Goal: Information Seeking & Learning: Learn about a topic

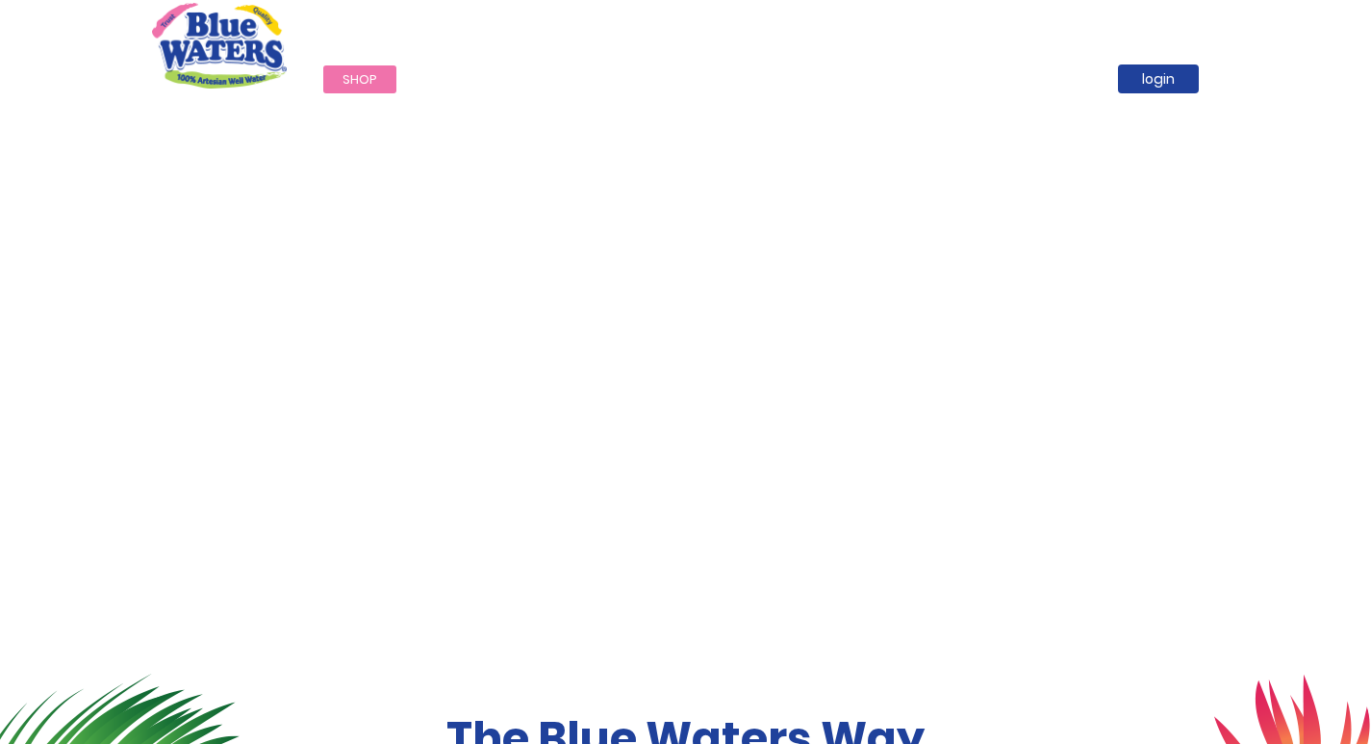
click at [356, 69] on link "Shop" at bounding box center [359, 79] width 73 height 28
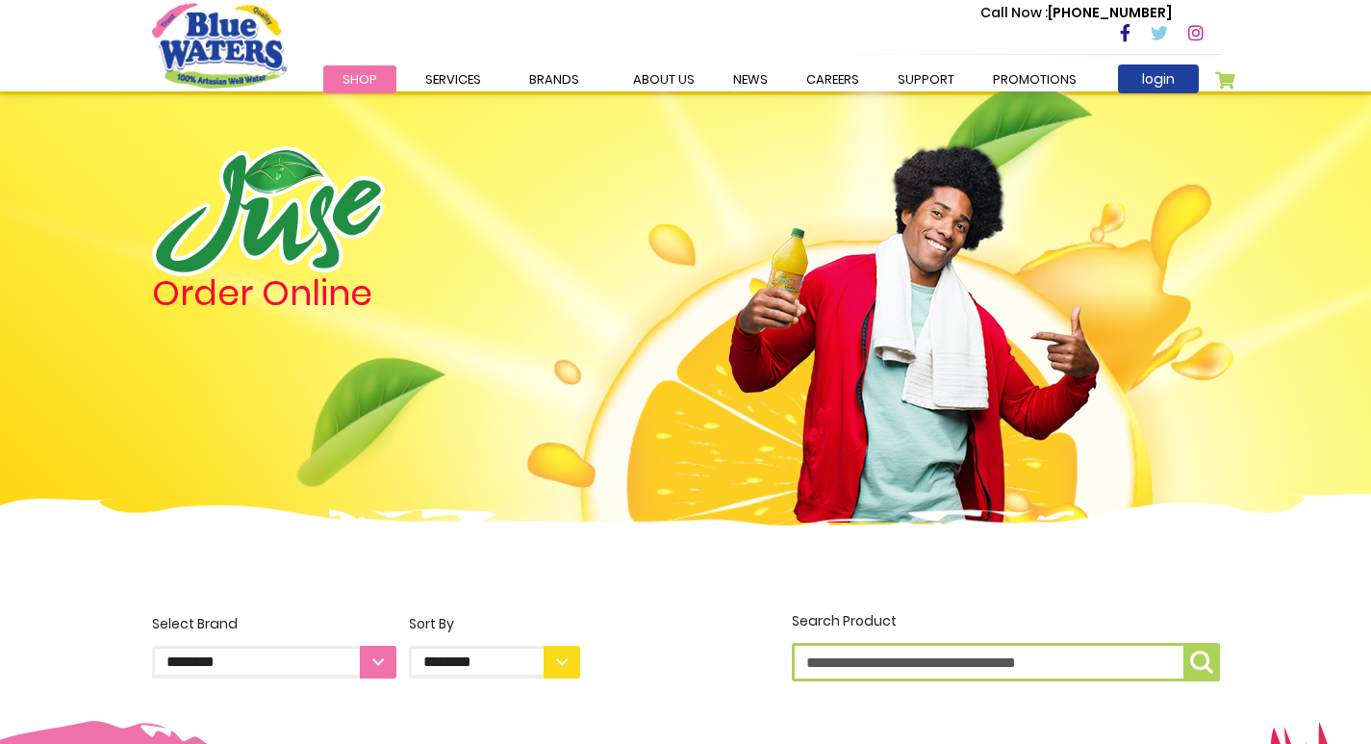
click at [368, 84] on span "Shop" at bounding box center [360, 79] width 35 height 18
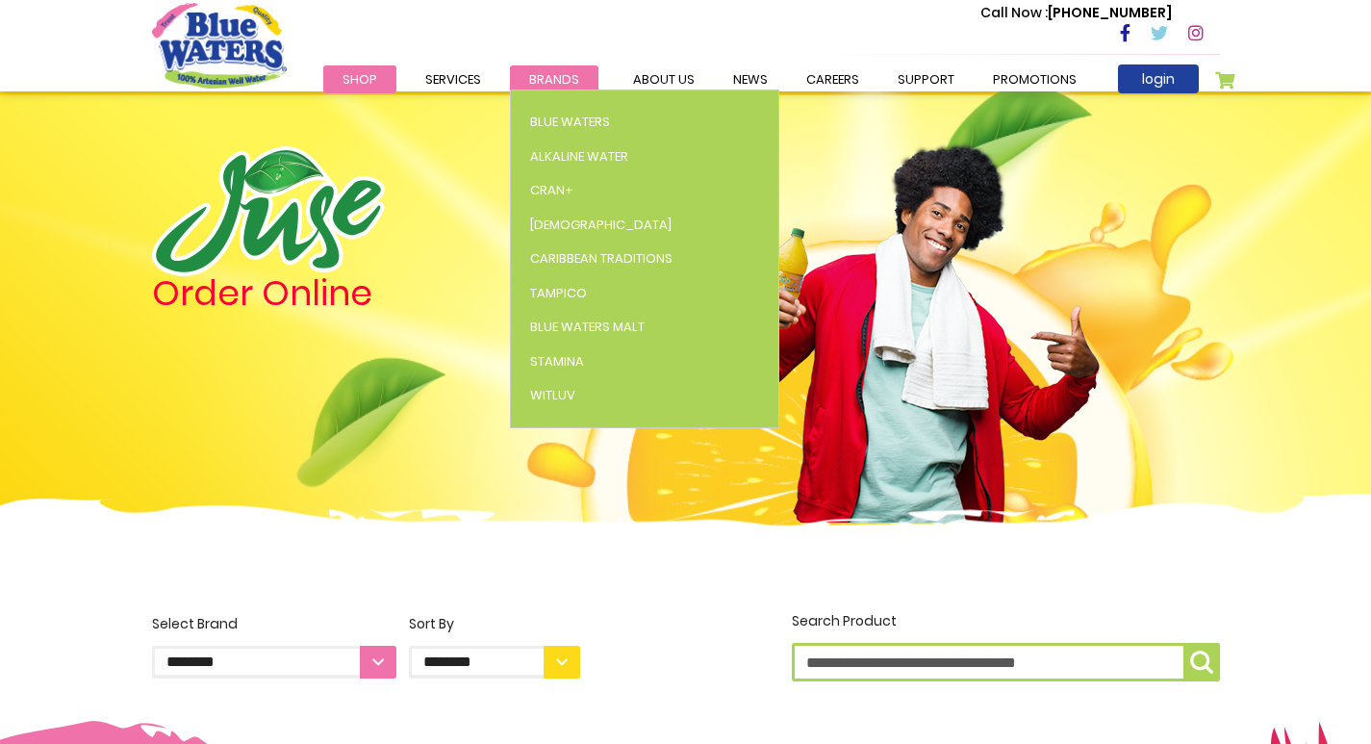
click at [547, 76] on span "Brands" at bounding box center [554, 79] width 50 height 18
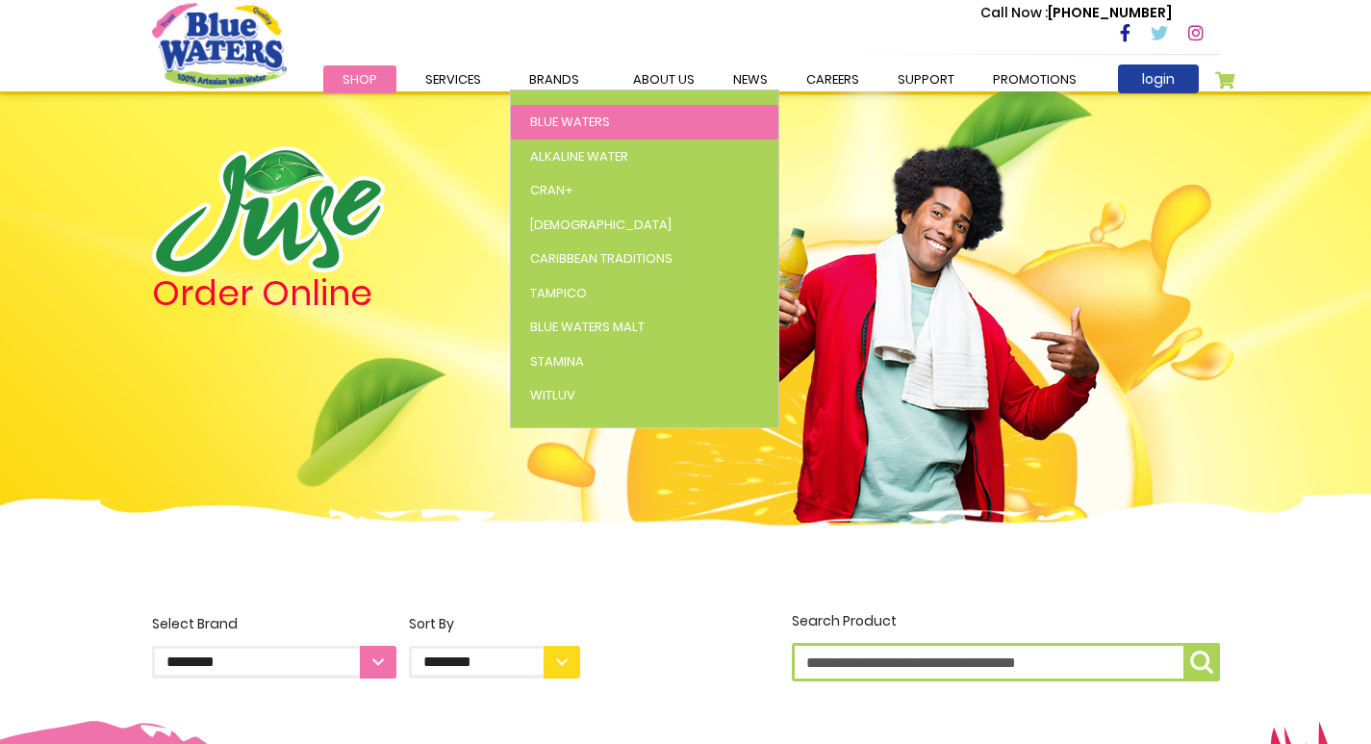
click at [558, 125] on span "Blue Waters" at bounding box center [570, 122] width 80 height 18
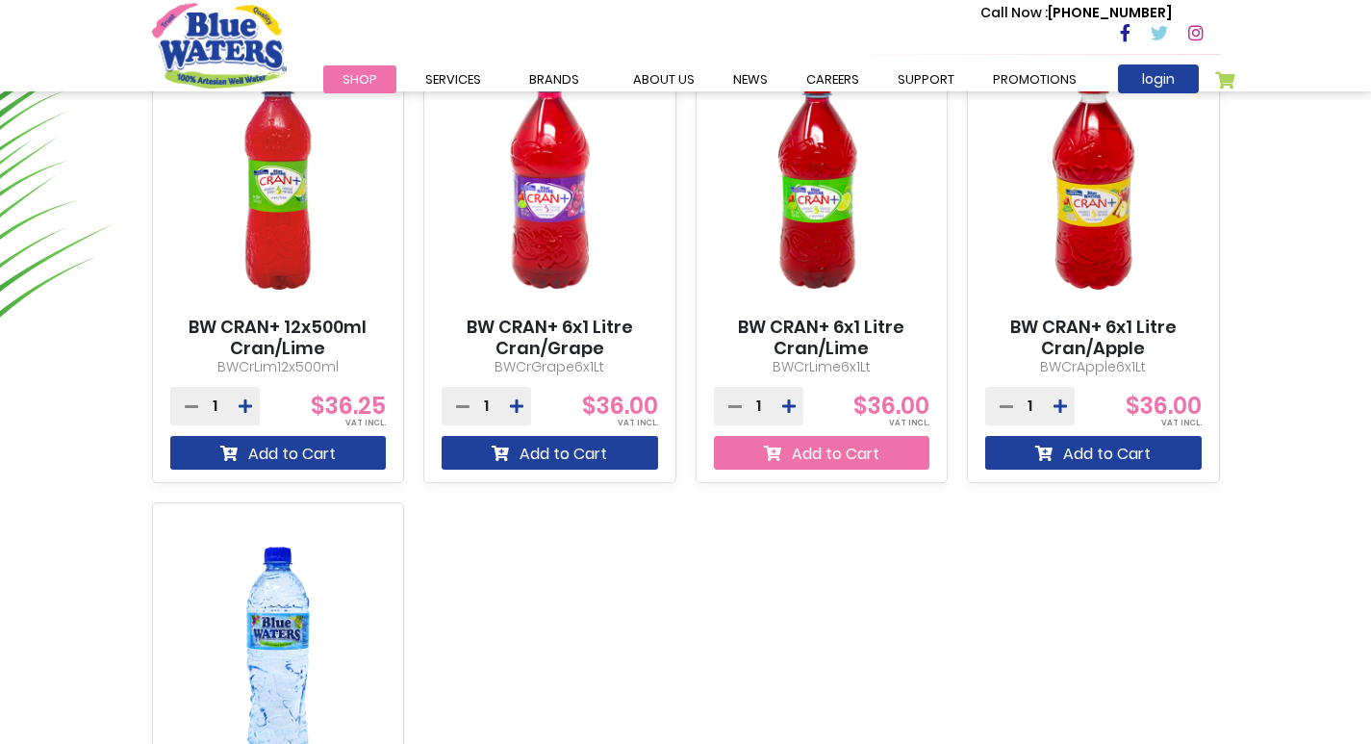
scroll to position [1317, 0]
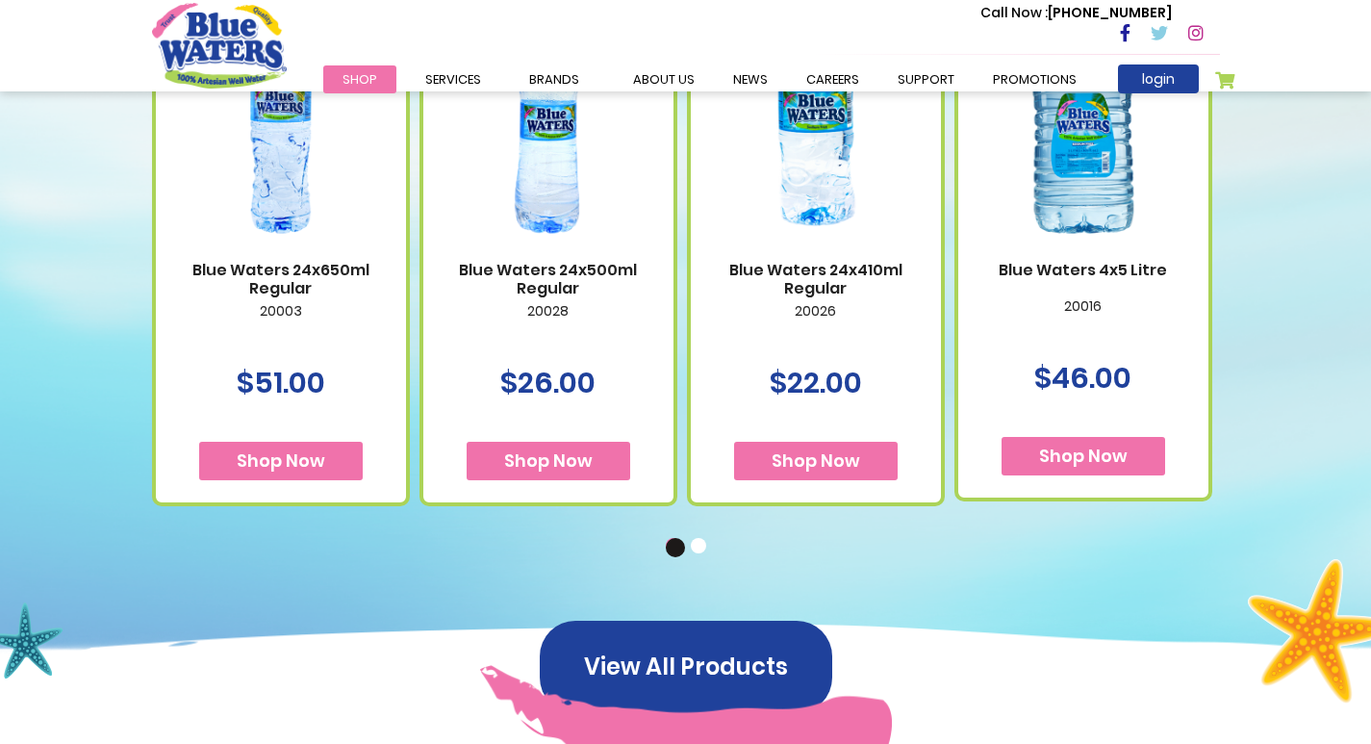
scroll to position [1251, 0]
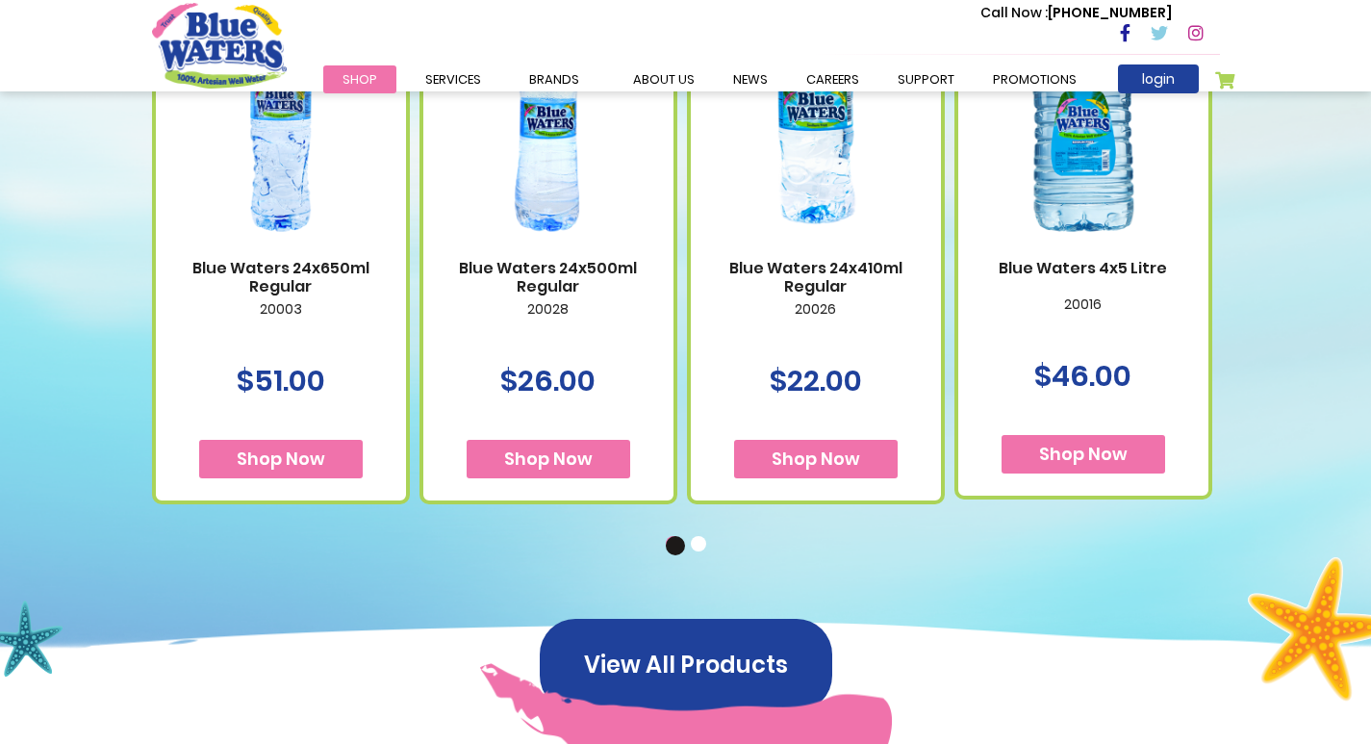
click at [704, 546] on button "2" at bounding box center [700, 545] width 19 height 19
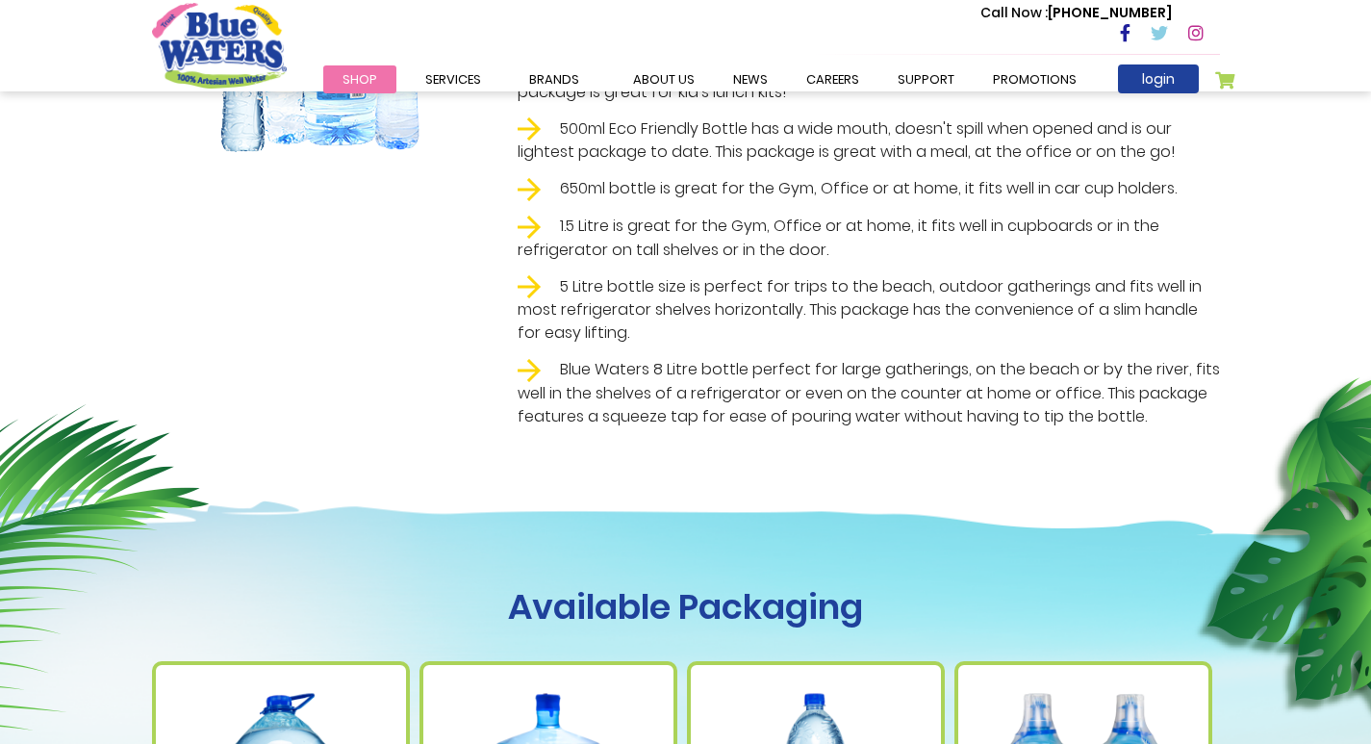
scroll to position [192, 0]
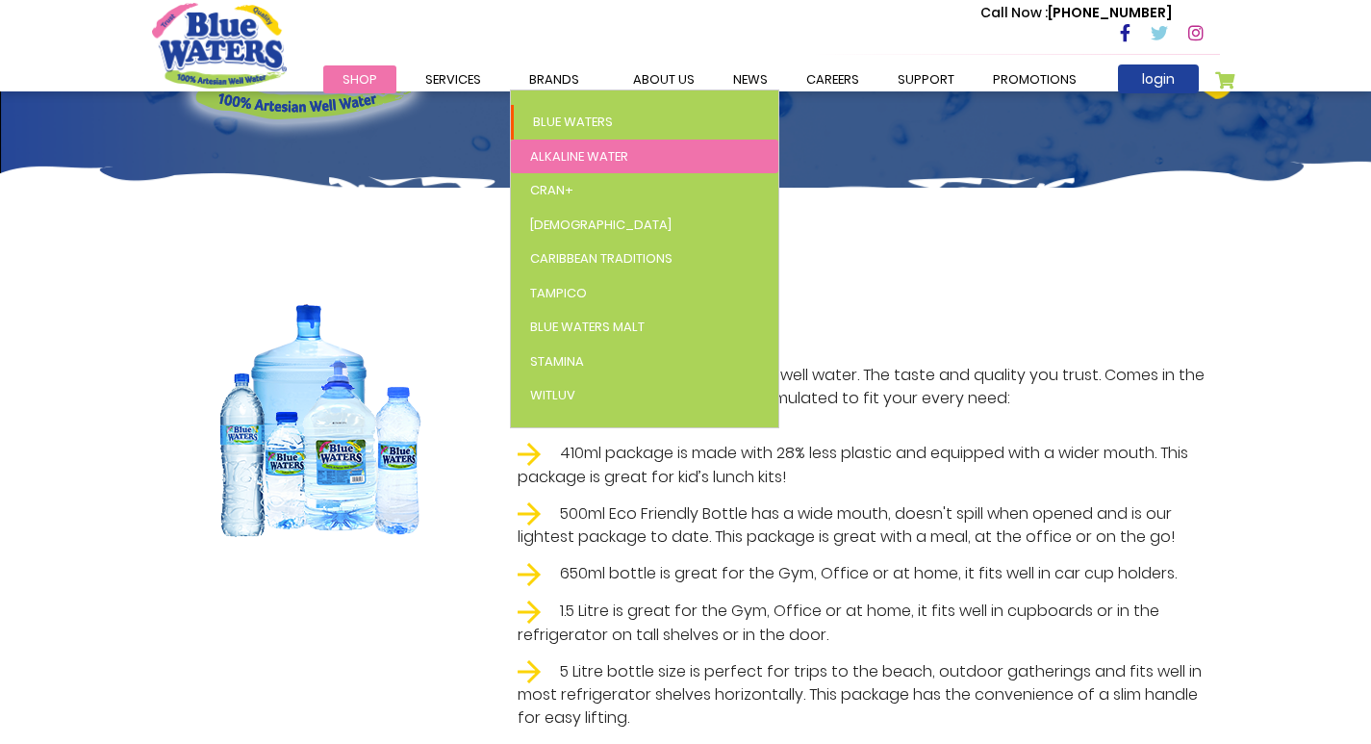
click at [572, 162] on span "Alkaline Water" at bounding box center [579, 156] width 98 height 18
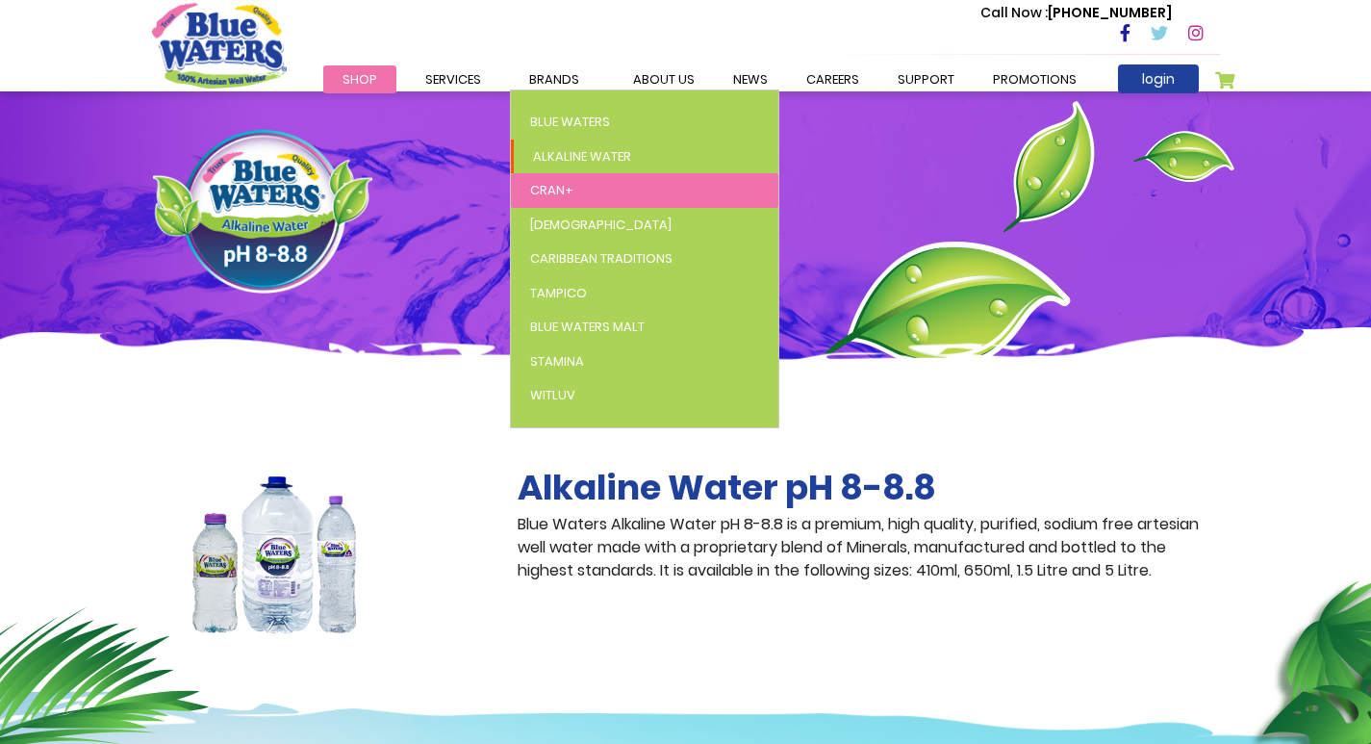
click at [573, 189] on link "Cran+" at bounding box center [644, 190] width 267 height 35
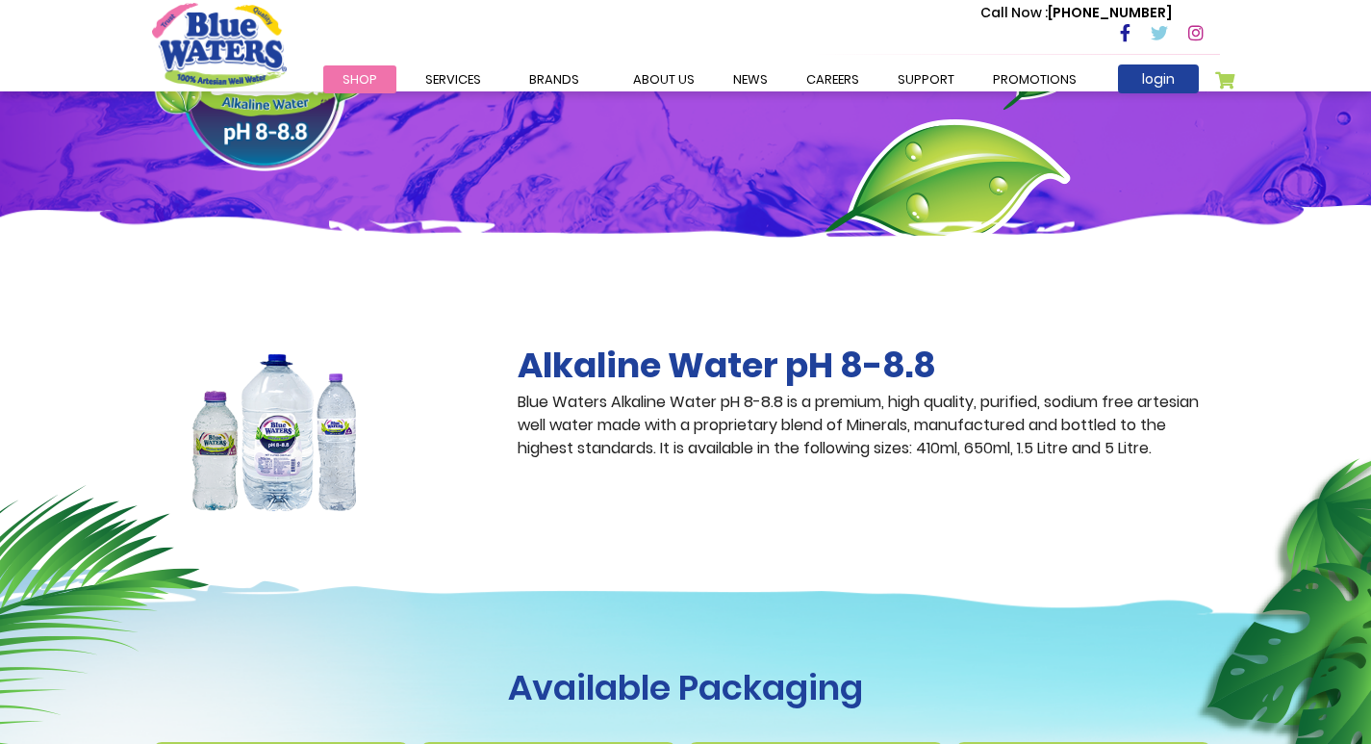
scroll to position [481, 0]
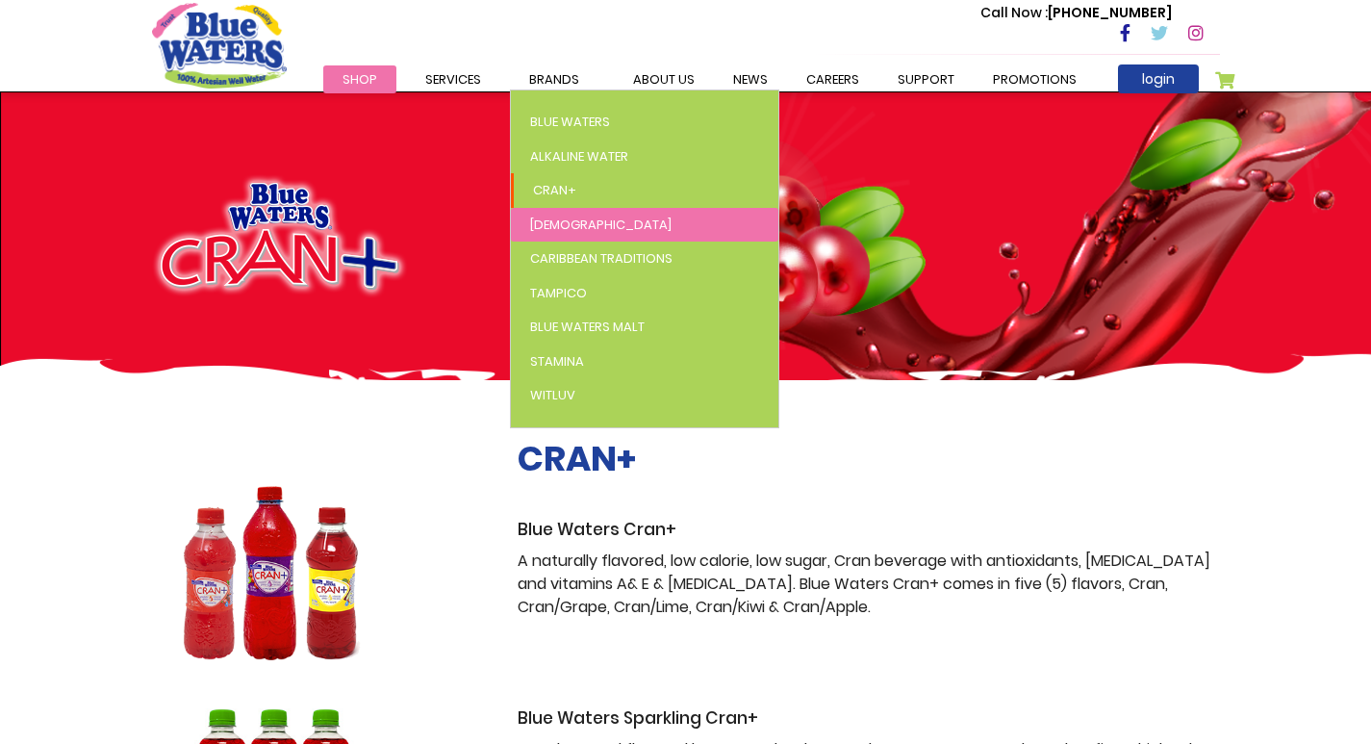
click at [549, 220] on span "[DEMOGRAPHIC_DATA]" at bounding box center [600, 225] width 141 height 18
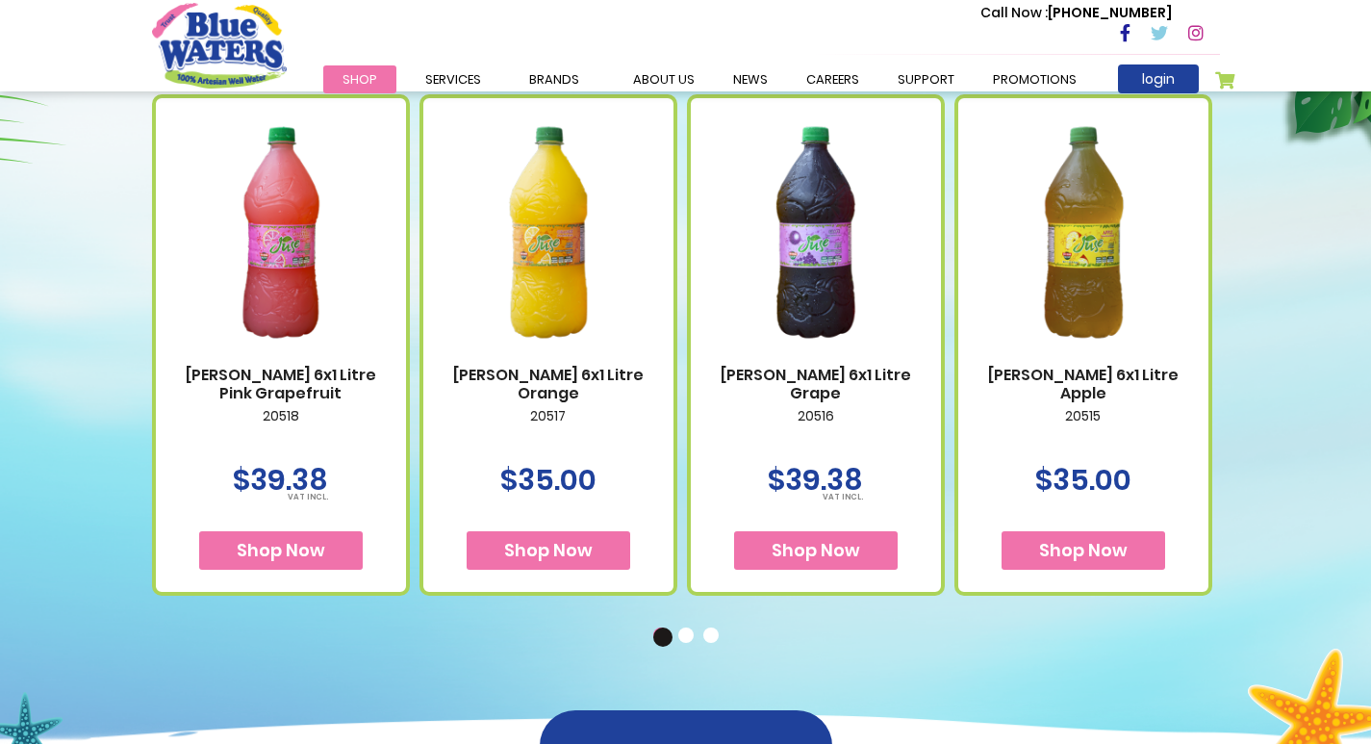
scroll to position [192, 0]
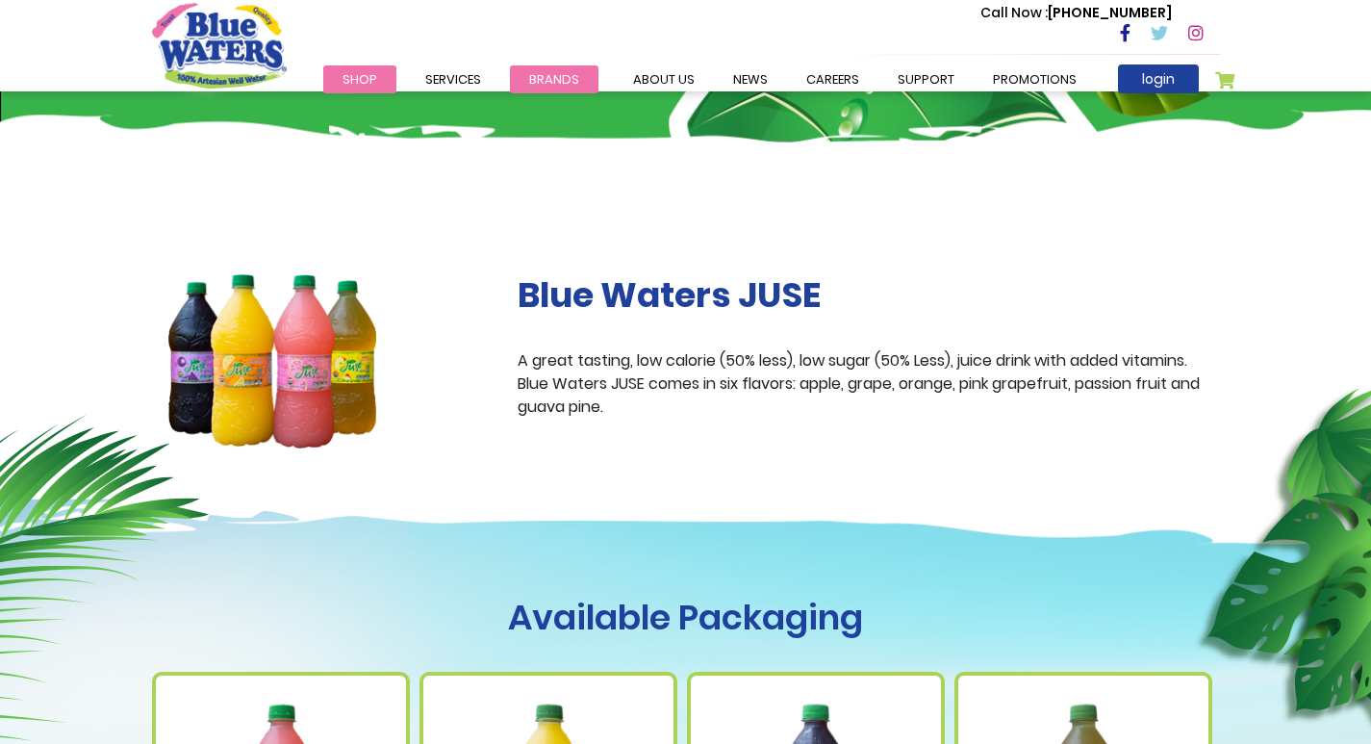
click at [546, 67] on div "Call Now : [PHONE_NUMBER] Menu Shop Services Filtration Commercial Rentals Beve…" at bounding box center [768, 45] width 904 height 89
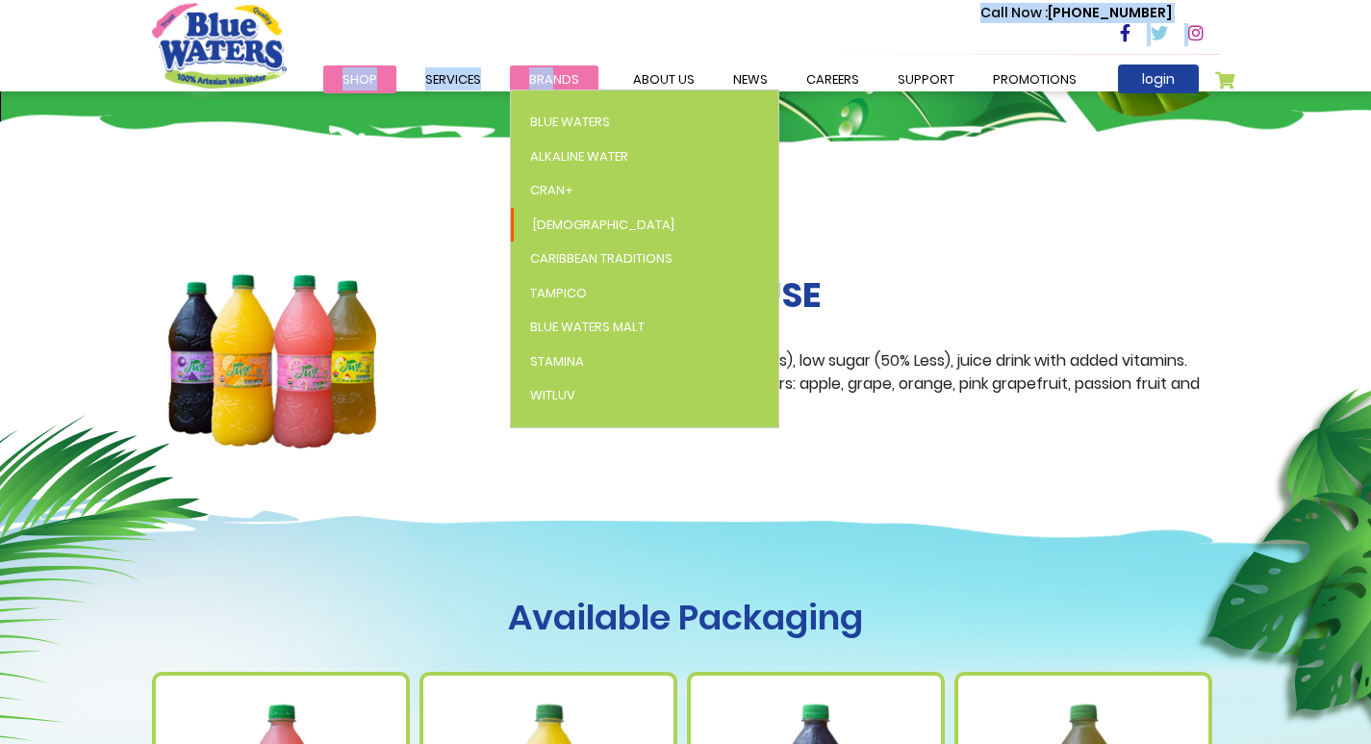
click at [548, 77] on span "Brands" at bounding box center [554, 79] width 50 height 18
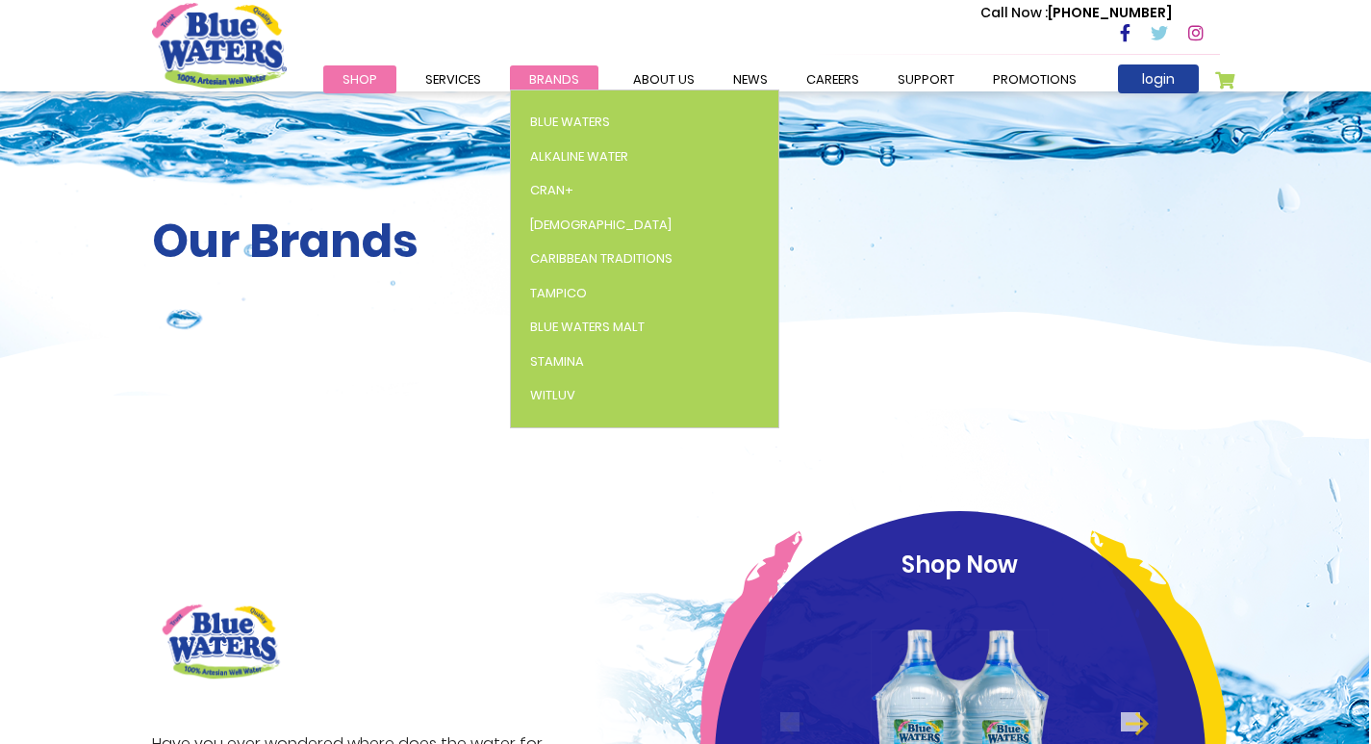
click at [539, 83] on span "Brands" at bounding box center [554, 79] width 50 height 18
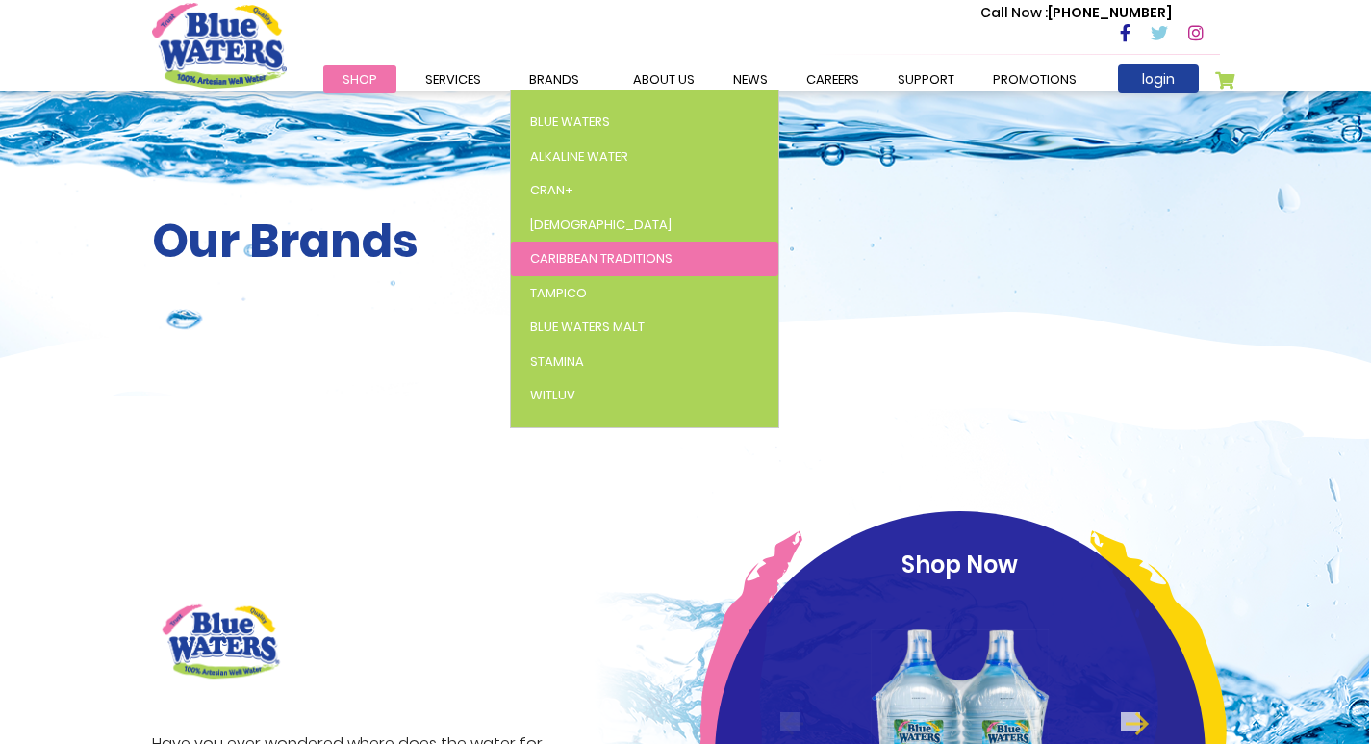
click at [566, 248] on link "Caribbean Traditions" at bounding box center [644, 259] width 267 height 35
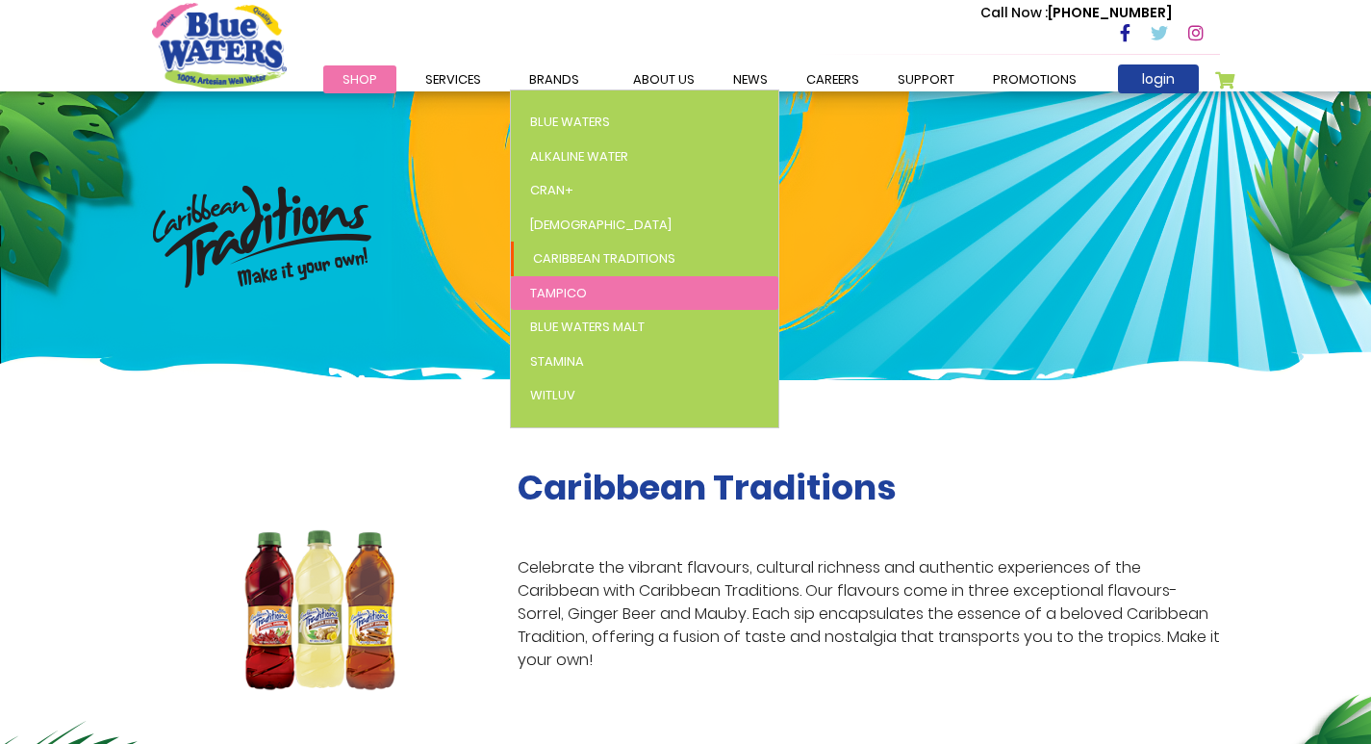
click at [565, 294] on span "Tampico" at bounding box center [558, 293] width 57 height 18
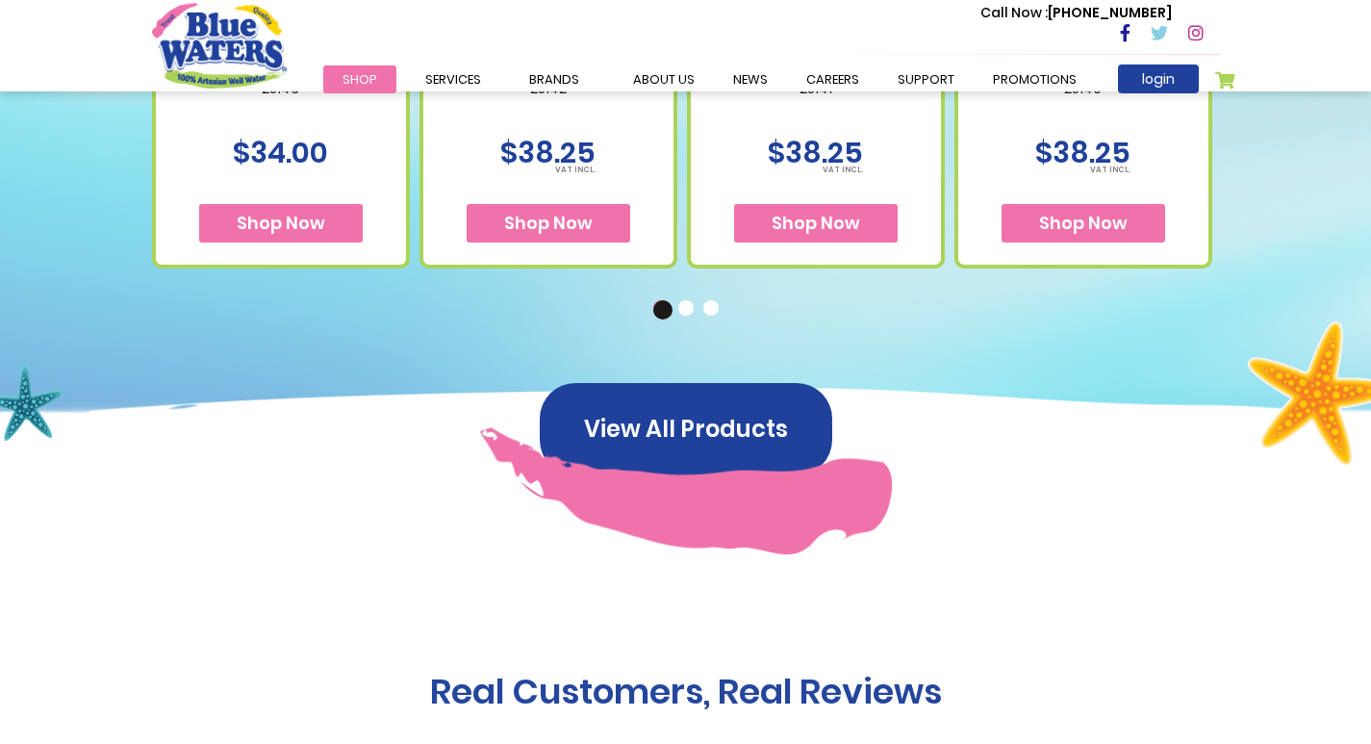
scroll to position [1058, 0]
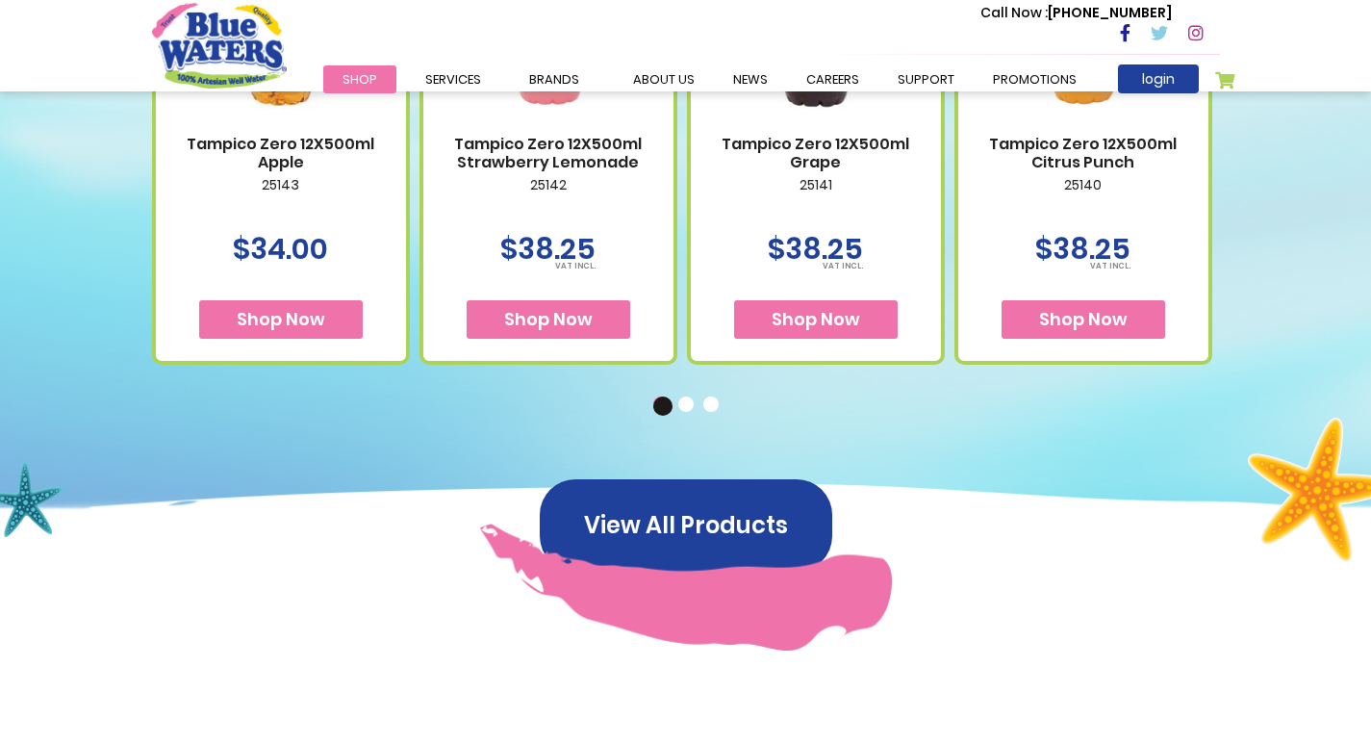
click at [687, 406] on button "2" at bounding box center [687, 405] width 19 height 19
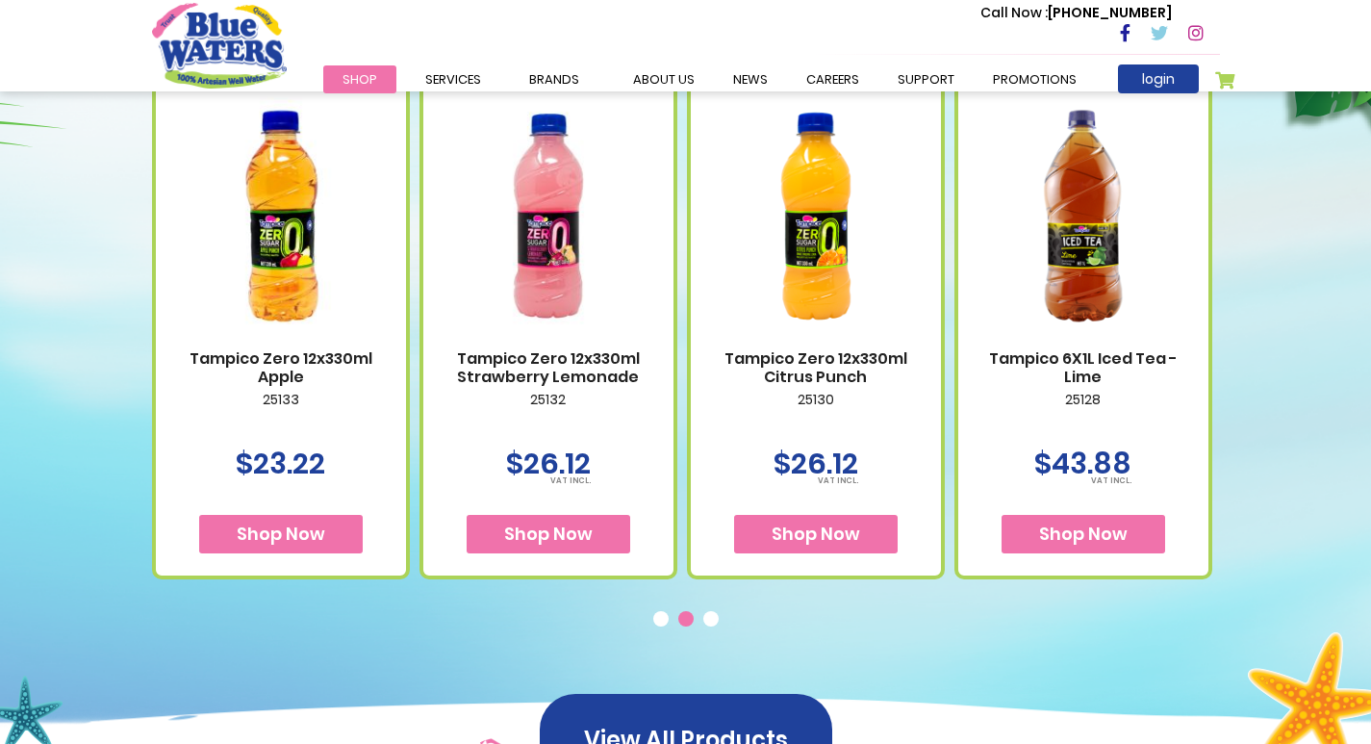
scroll to position [866, 0]
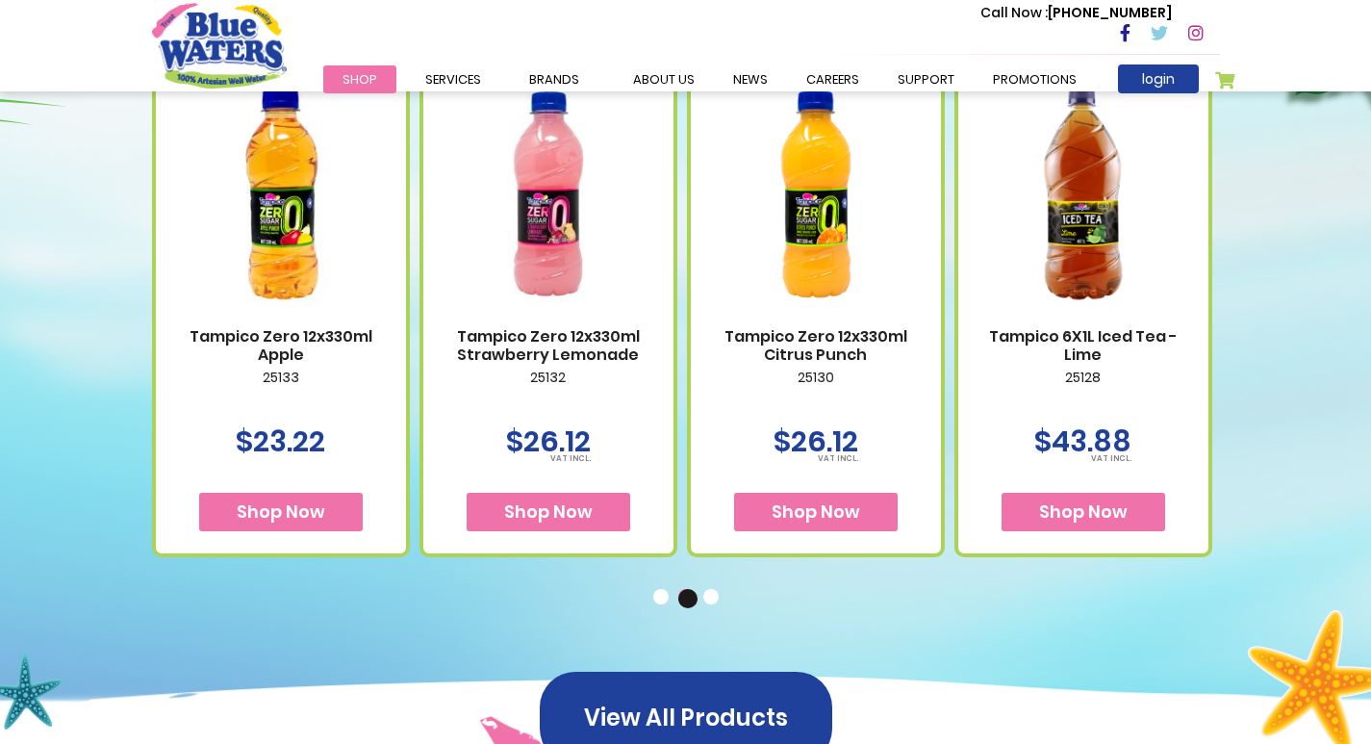
click at [713, 598] on button "3" at bounding box center [712, 598] width 19 height 19
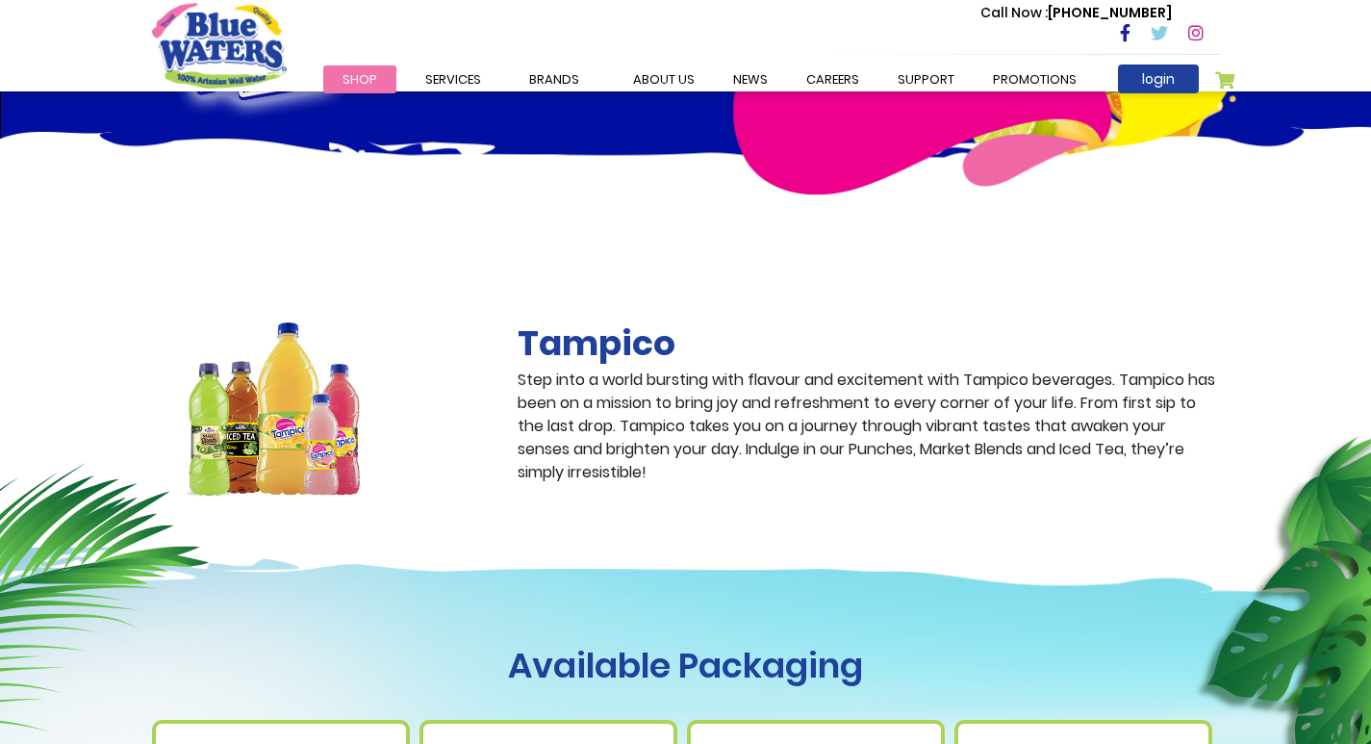
scroll to position [0, 0]
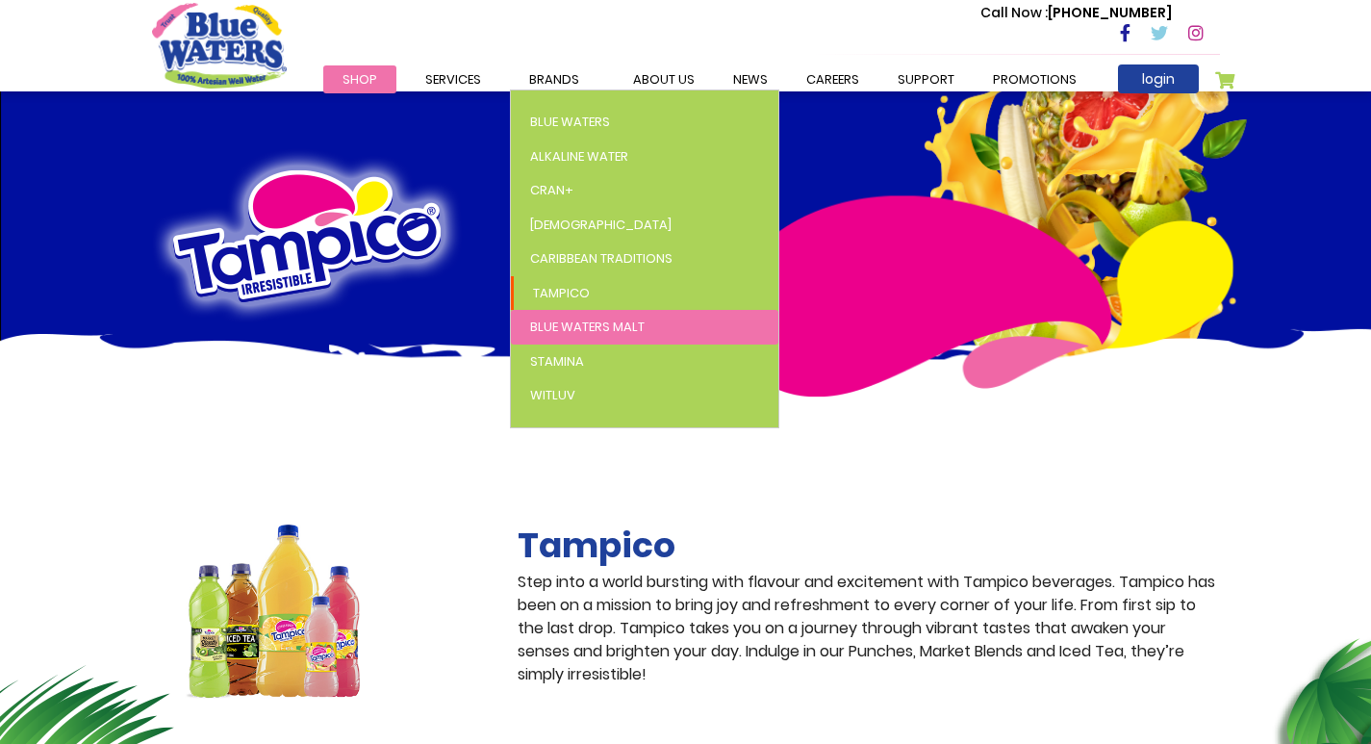
click at [576, 320] on span "Blue Waters Malt" at bounding box center [587, 327] width 115 height 18
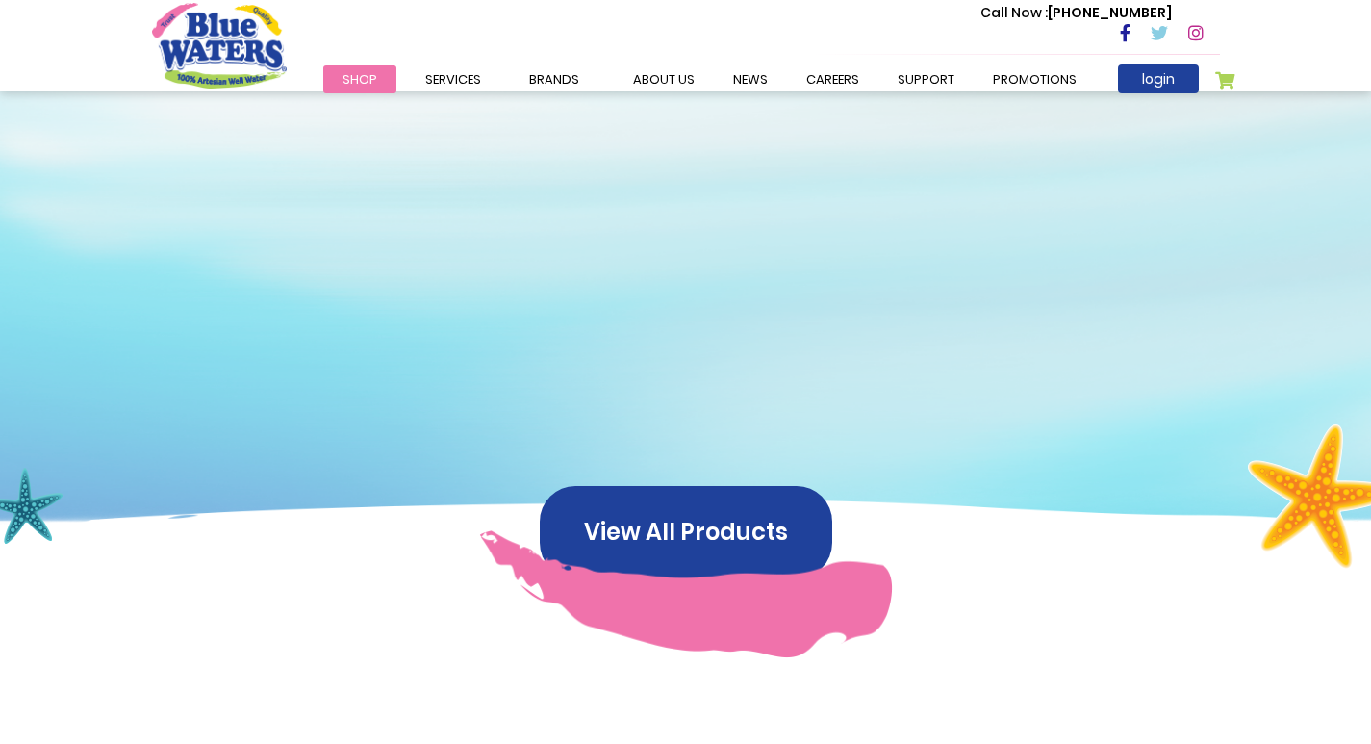
scroll to position [694, 0]
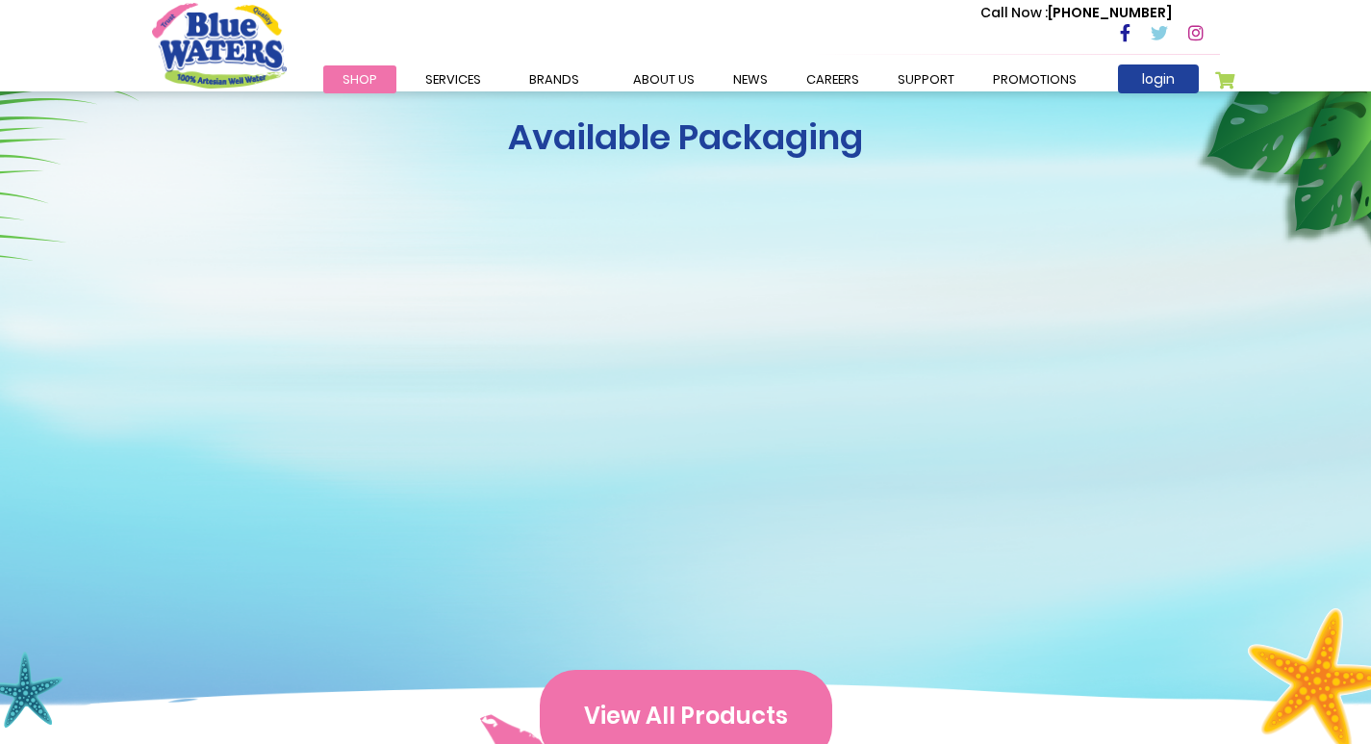
click at [692, 704] on button "View All Products" at bounding box center [686, 716] width 293 height 92
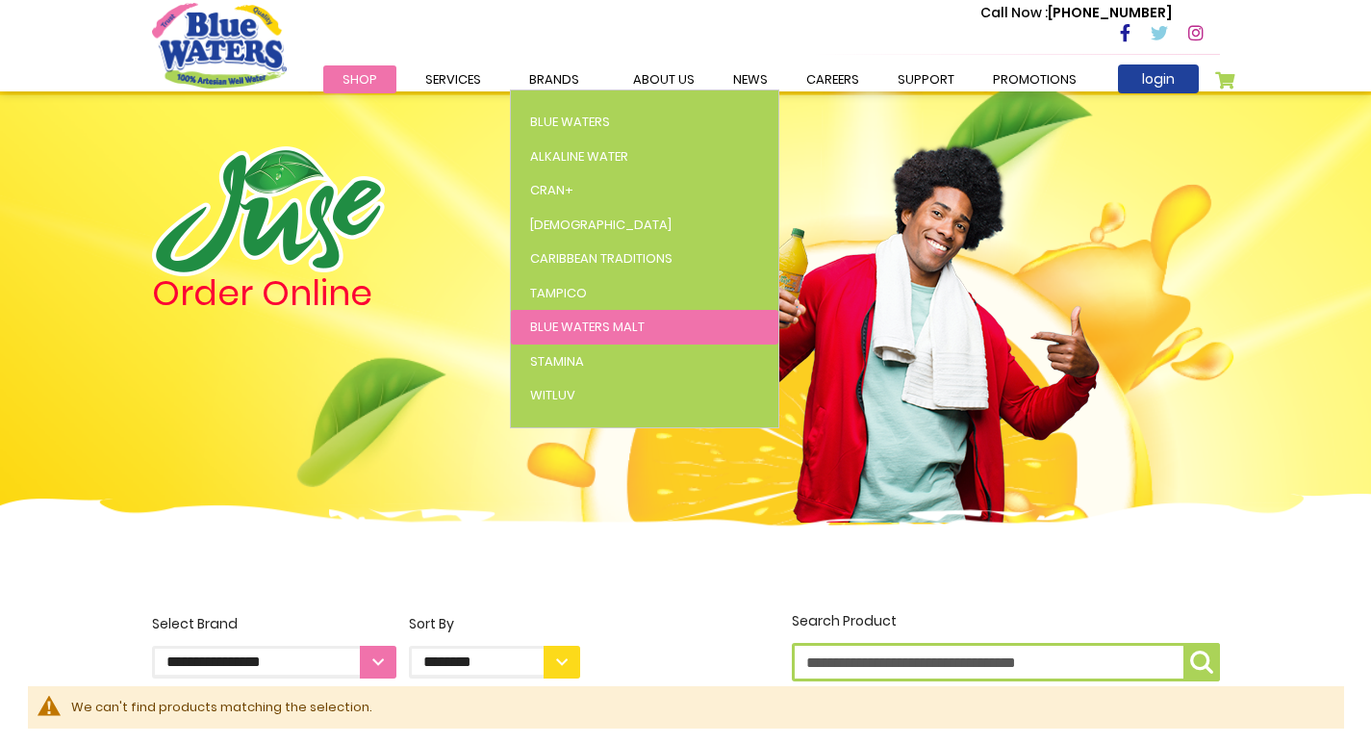
click at [590, 327] on span "Blue Waters Malt" at bounding box center [587, 327] width 115 height 18
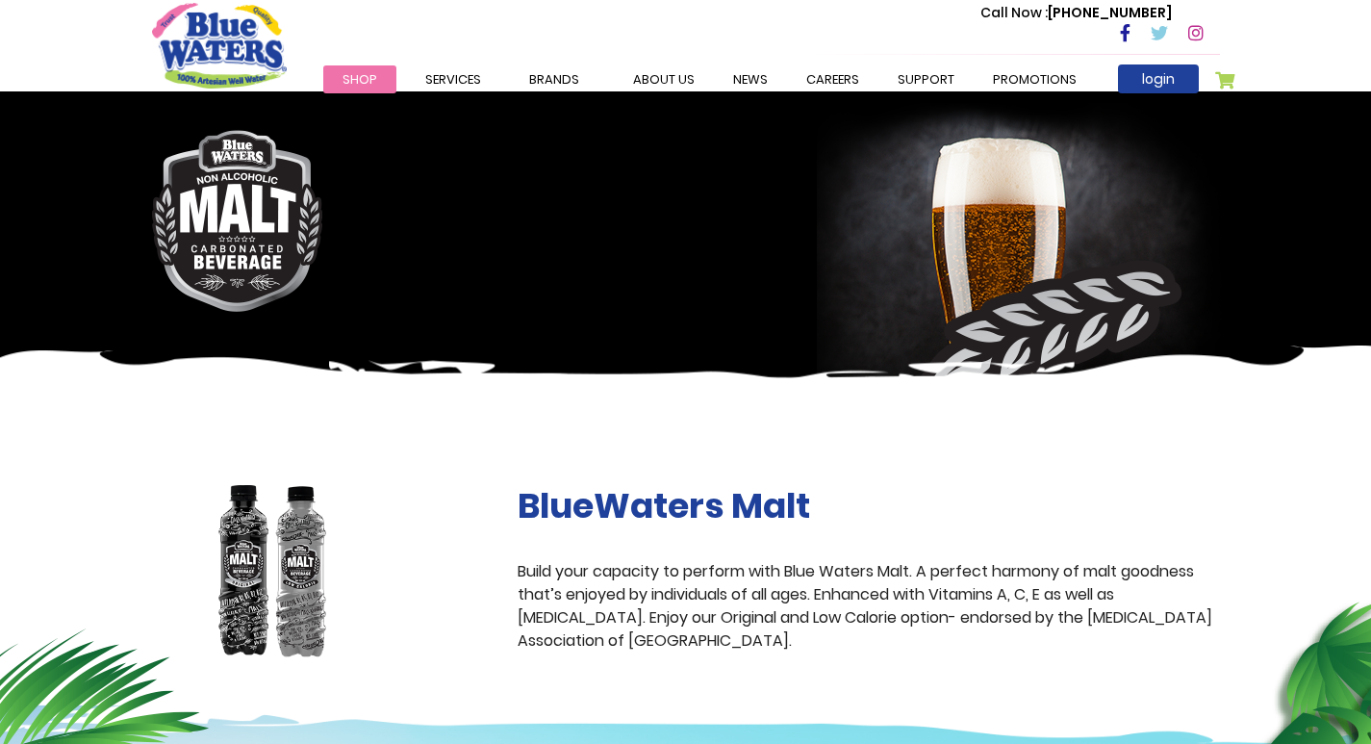
scroll to position [289, 0]
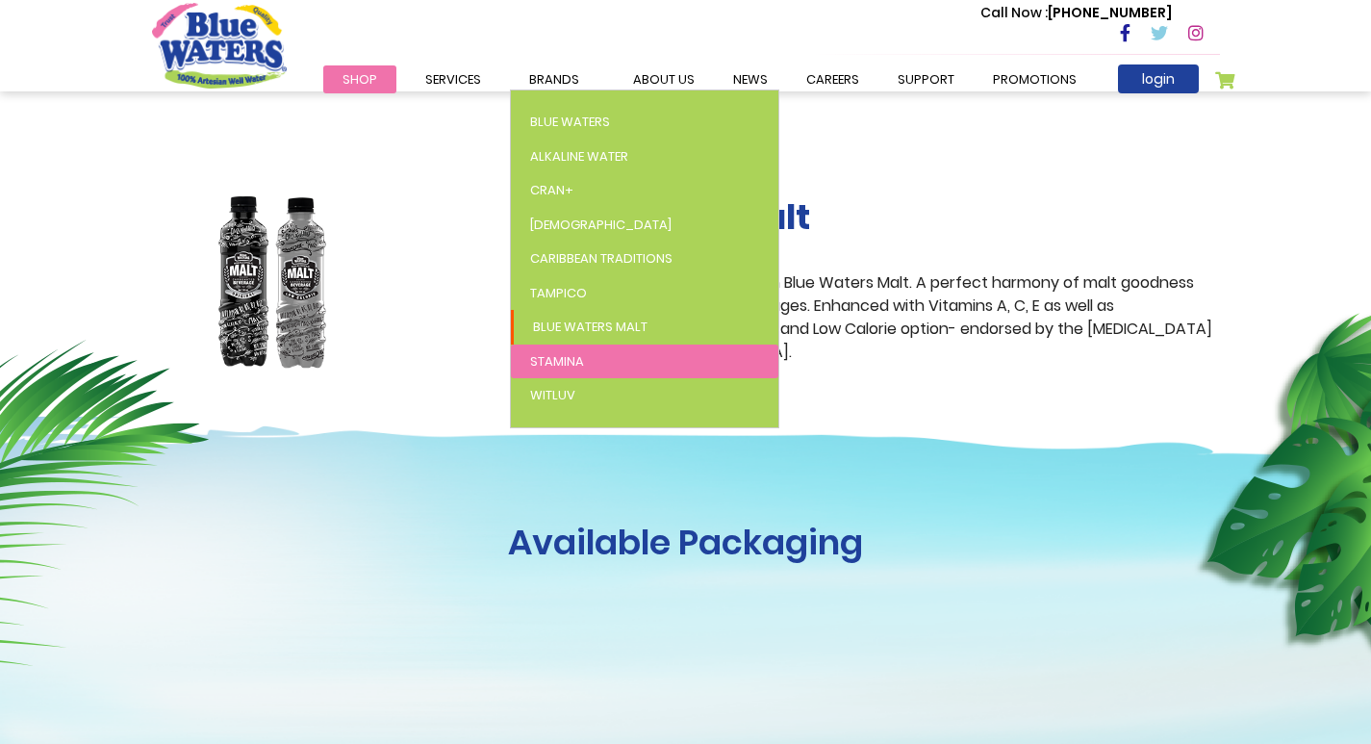
click at [561, 364] on span "Stamina" at bounding box center [557, 361] width 54 height 18
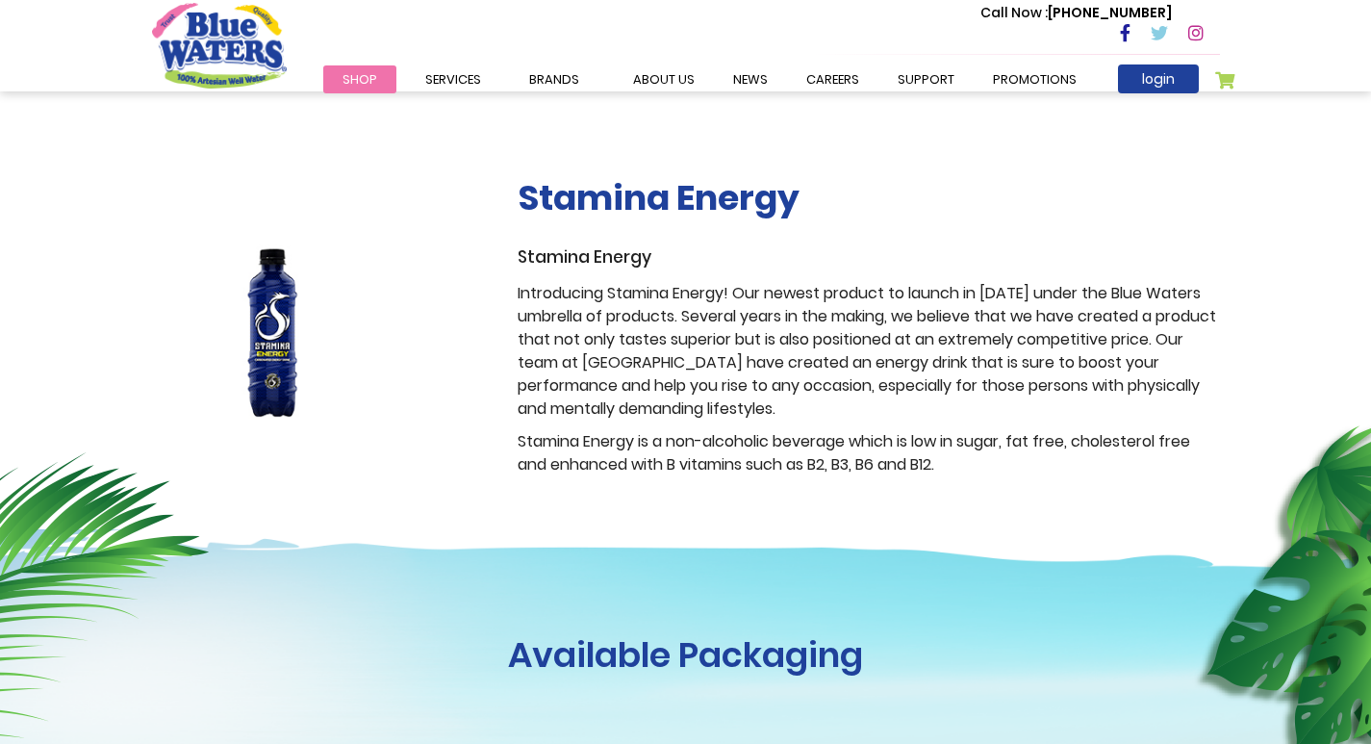
scroll to position [289, 0]
click at [0, 0] on span "WitLuv" at bounding box center [0, 0] width 0 height 0
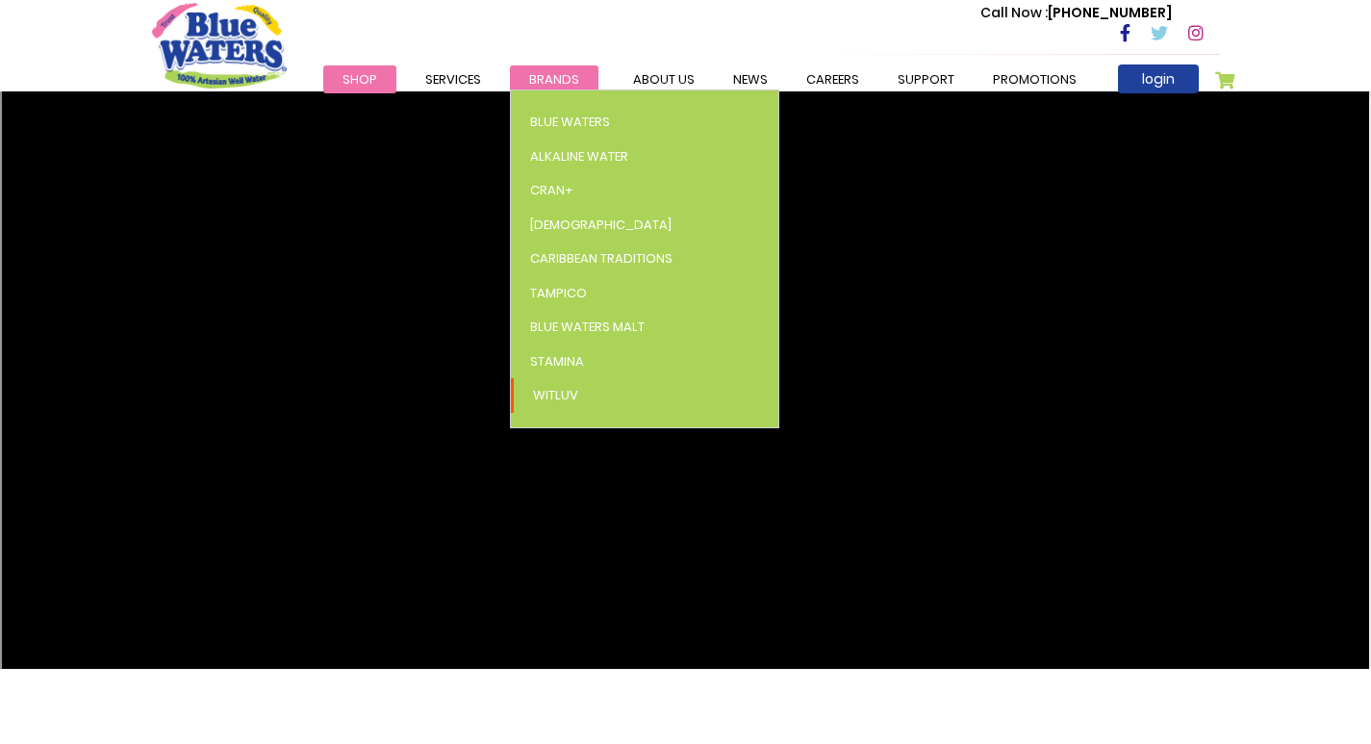
click at [568, 77] on span "Brands" at bounding box center [554, 79] width 50 height 18
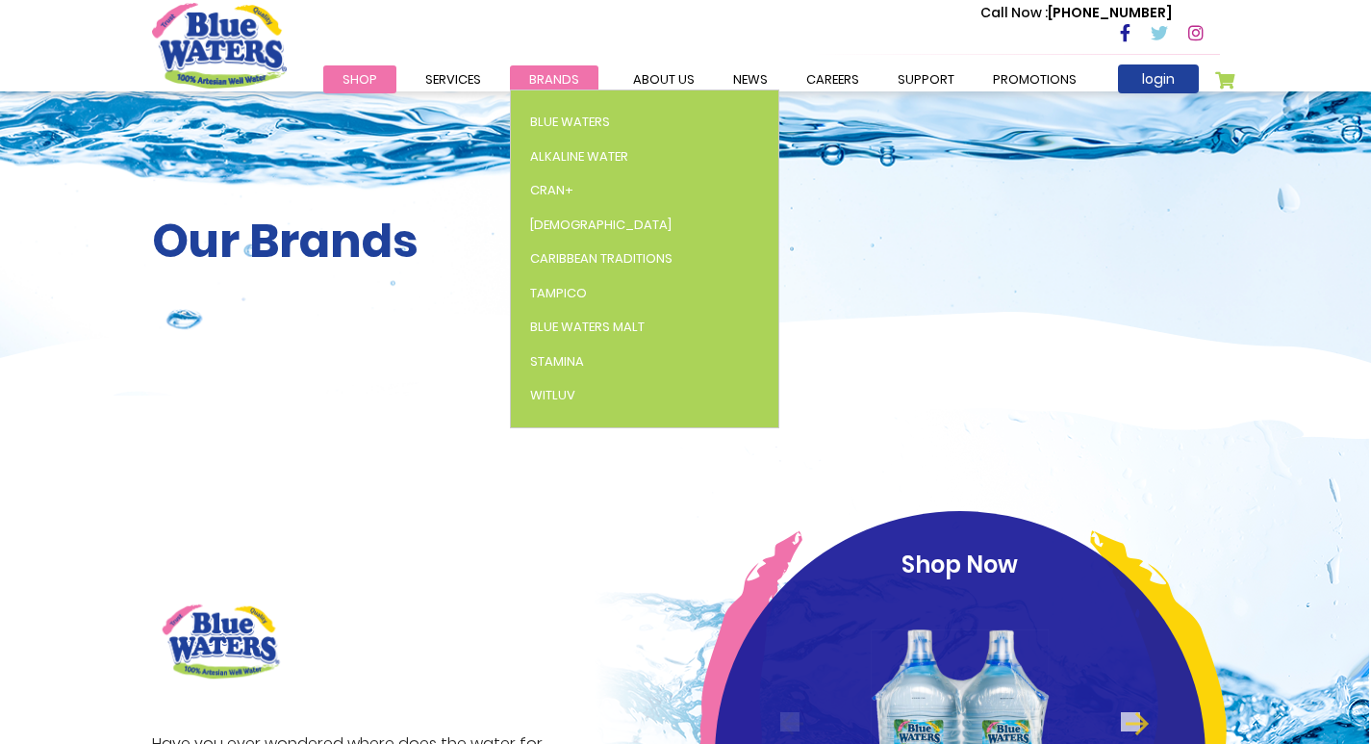
click at [550, 79] on span "Brands" at bounding box center [554, 79] width 50 height 18
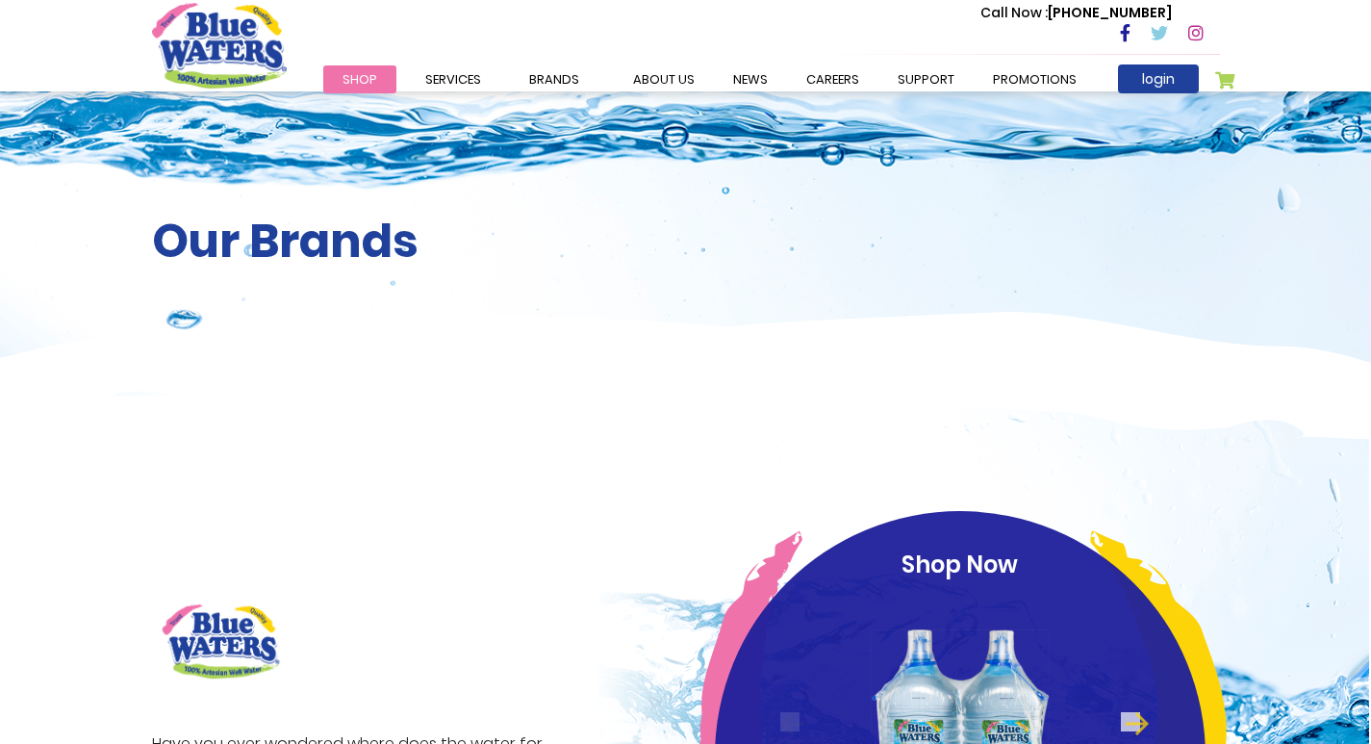
click at [562, 181] on div "Our Brands" at bounding box center [685, 243] width 1371 height 304
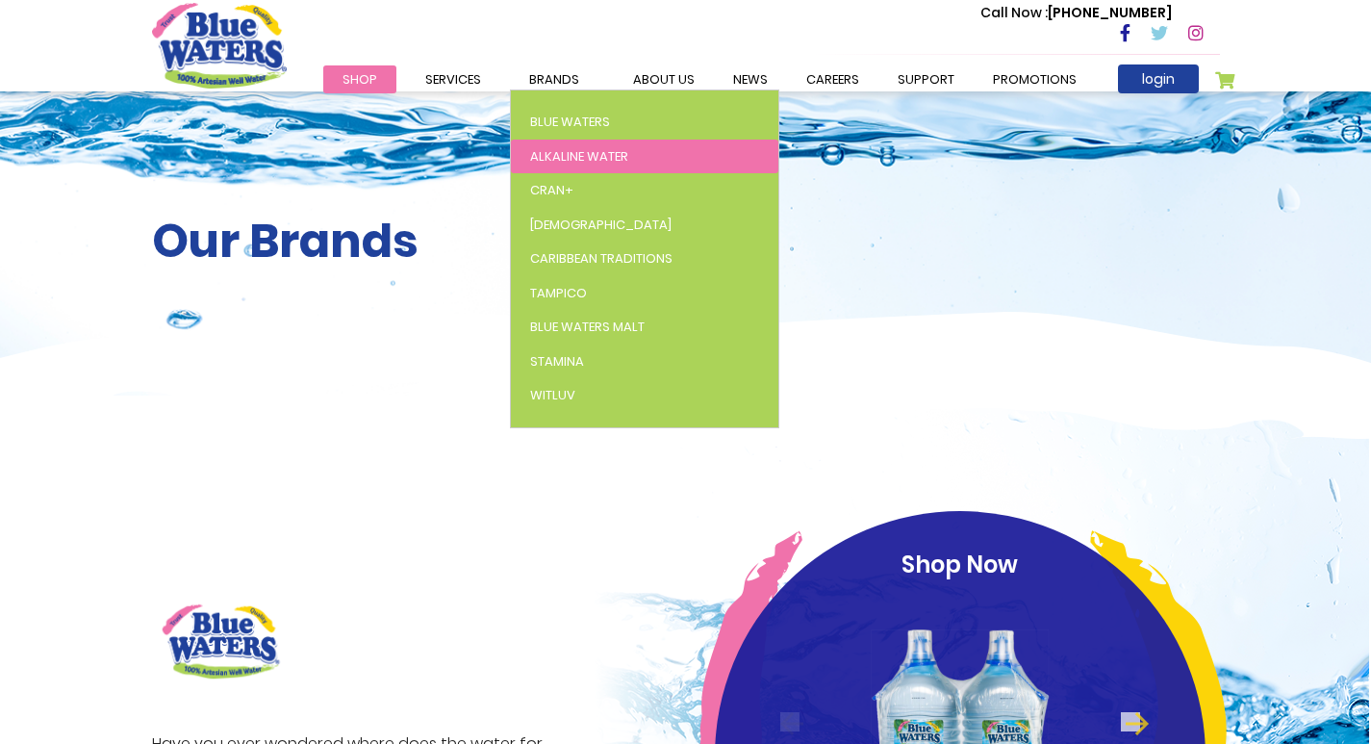
drag, startPoint x: 533, startPoint y: 74, endPoint x: 529, endPoint y: 141, distance: 67.5
click at [534, 74] on span "Brands" at bounding box center [554, 79] width 50 height 18
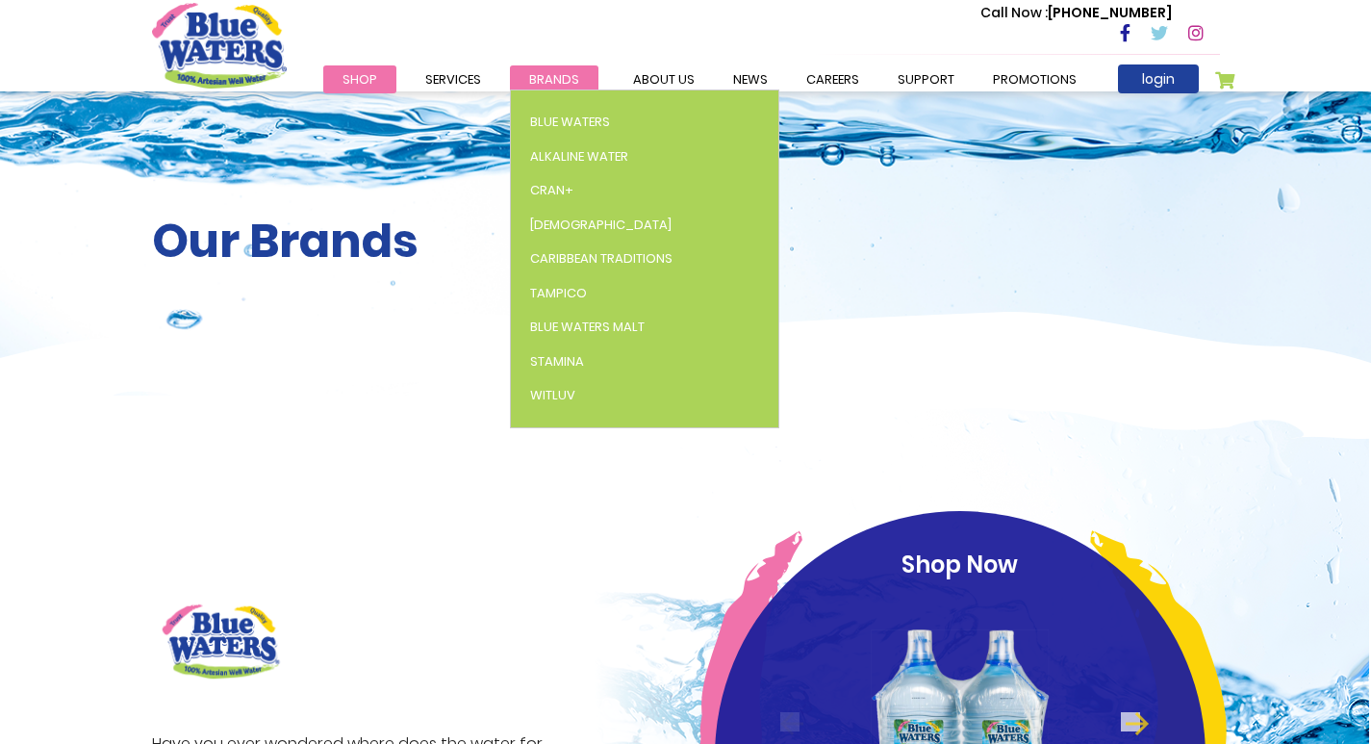
click at [567, 77] on span "Brands" at bounding box center [554, 79] width 50 height 18
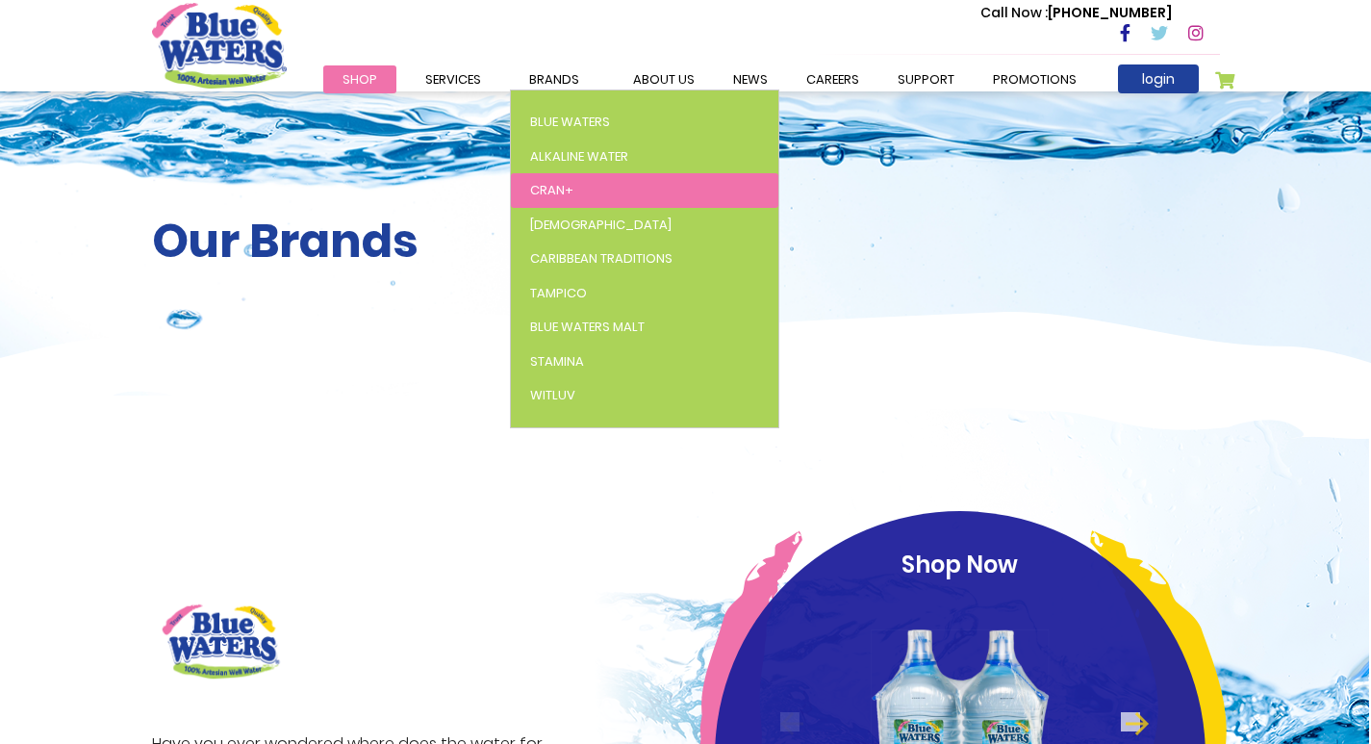
click at [557, 190] on span "Cran+" at bounding box center [551, 190] width 43 height 18
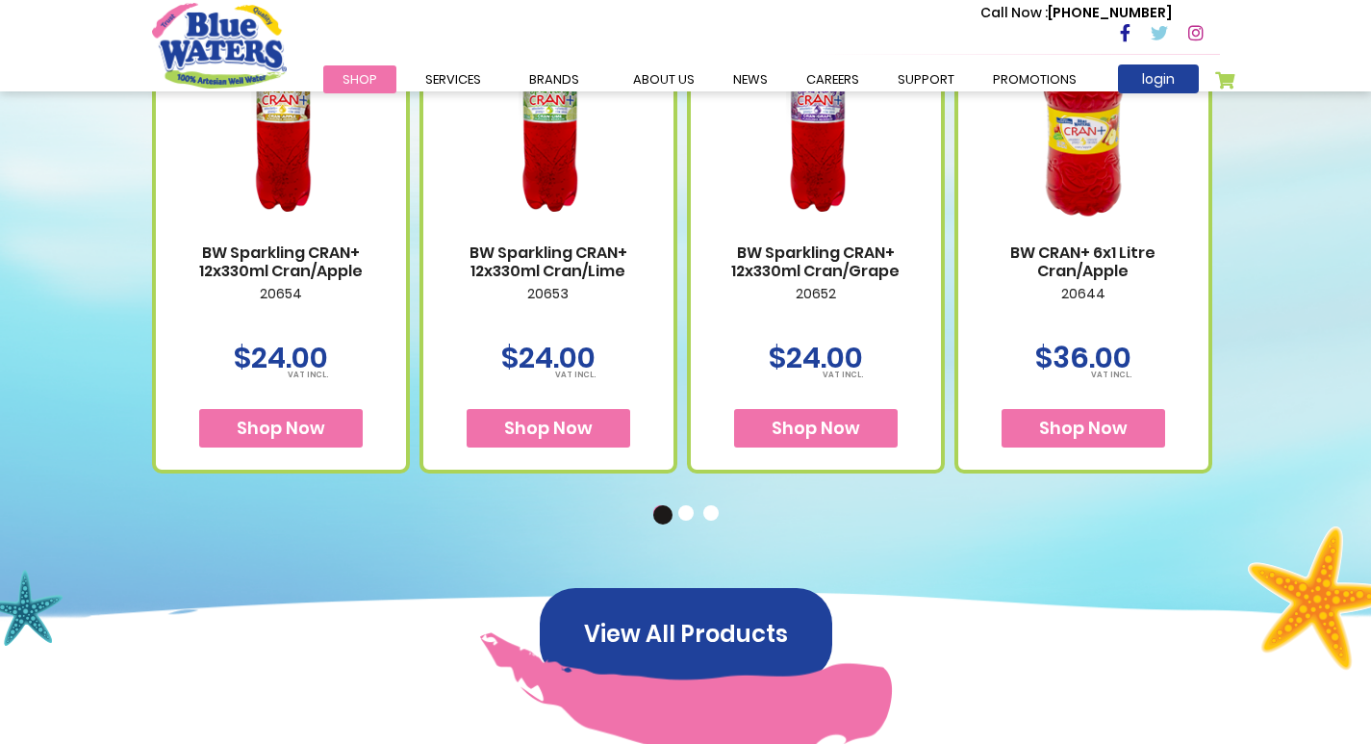
scroll to position [1251, 0]
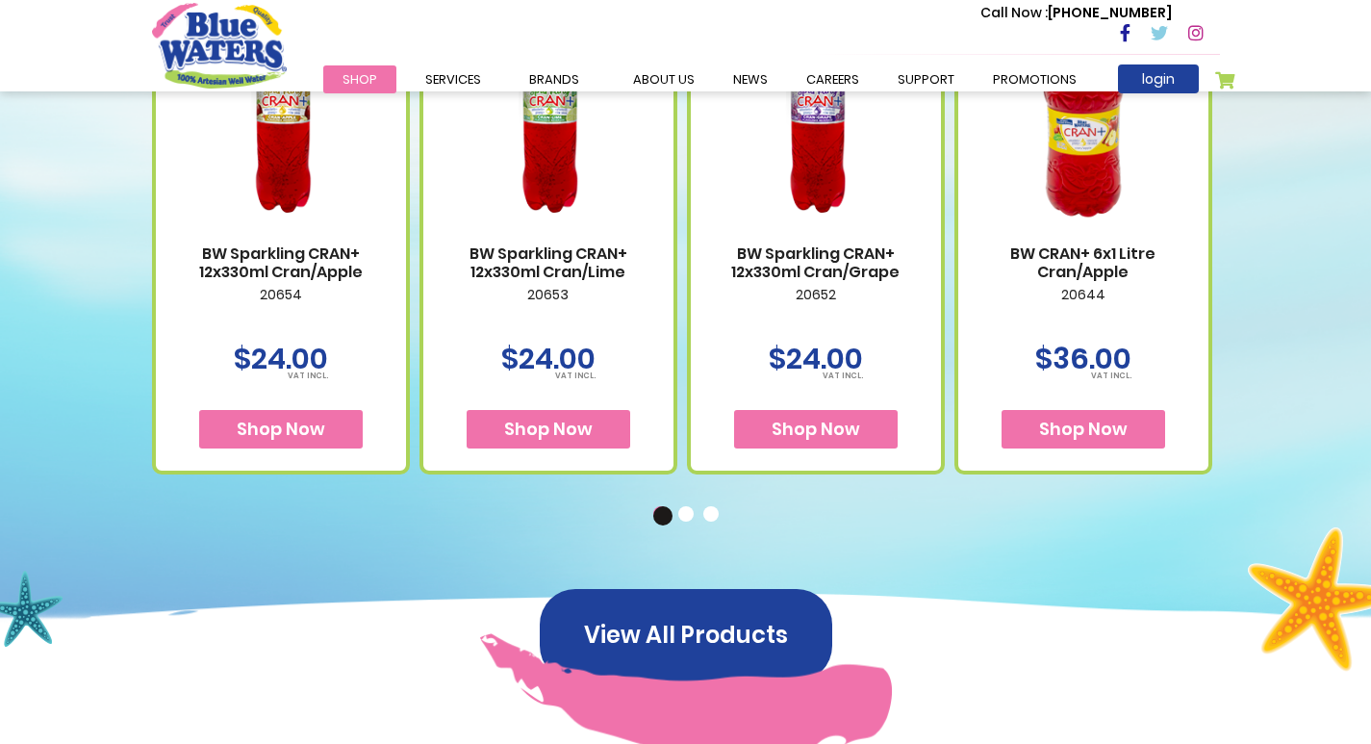
click at [686, 513] on button "2" at bounding box center [687, 515] width 19 height 19
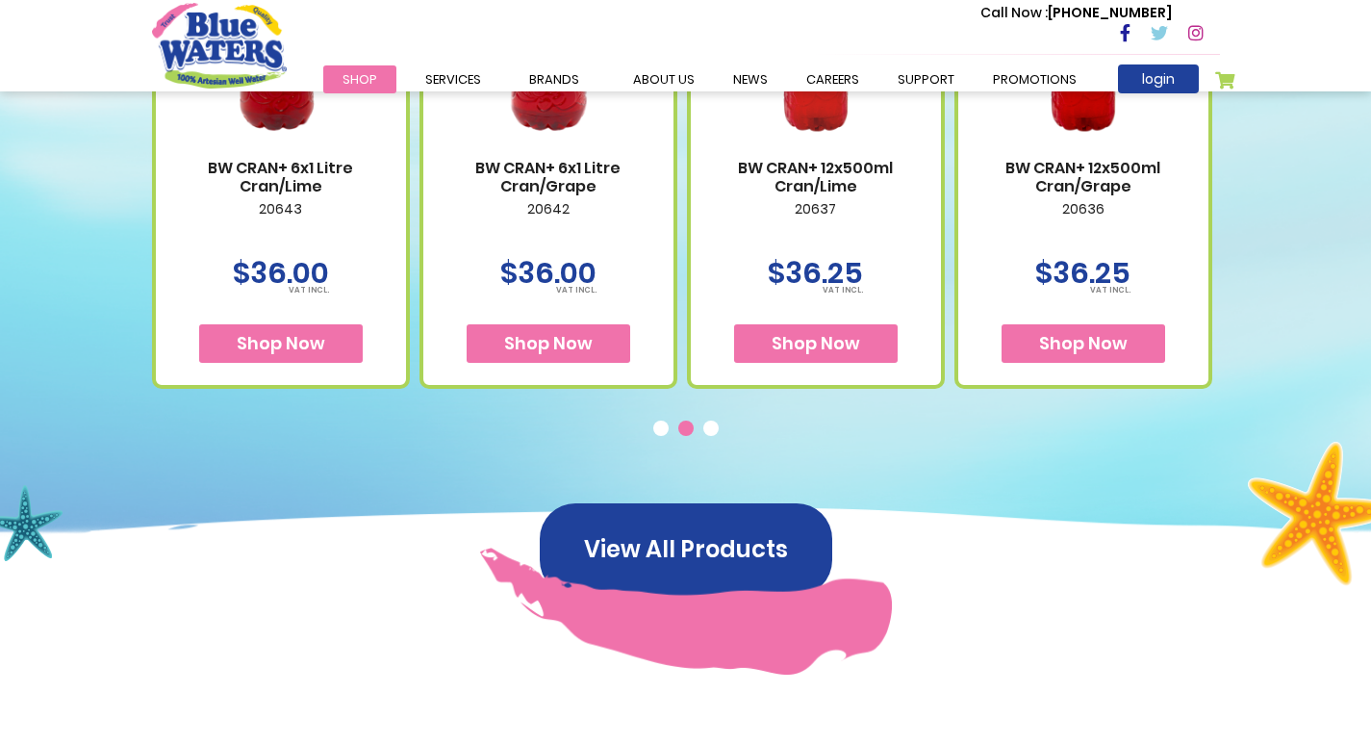
scroll to position [1347, 0]
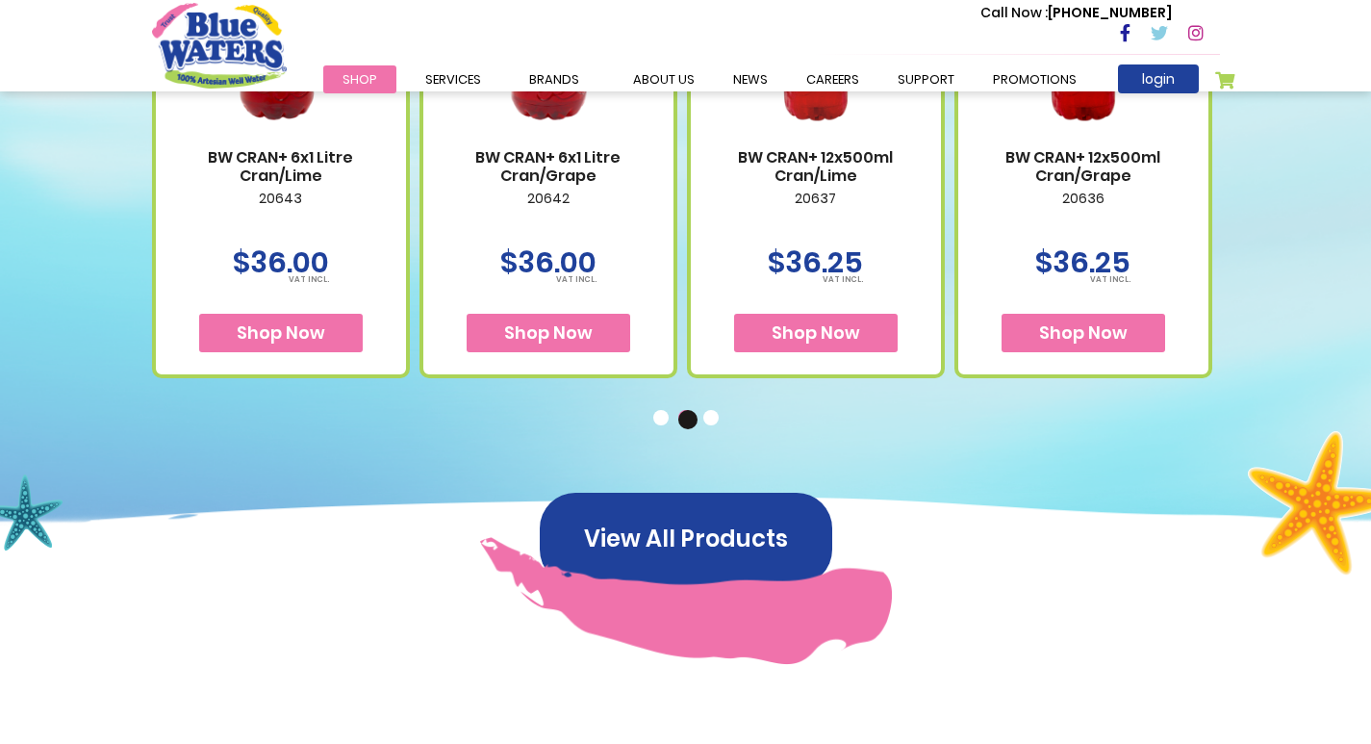
drag, startPoint x: 707, startPoint y: 416, endPoint x: 732, endPoint y: 474, distance: 63.8
click at [707, 416] on button "3" at bounding box center [712, 419] width 19 height 19
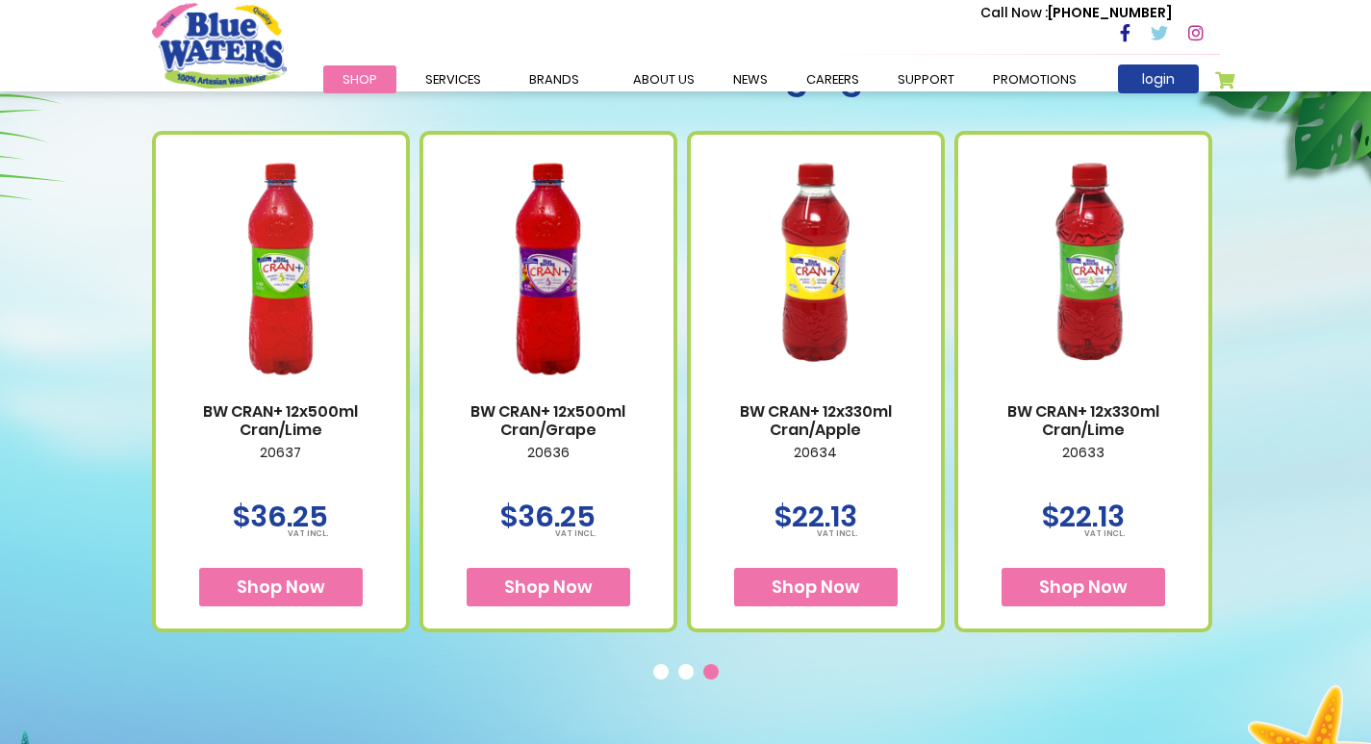
scroll to position [1058, 0]
